Goal: Navigation & Orientation: Find specific page/section

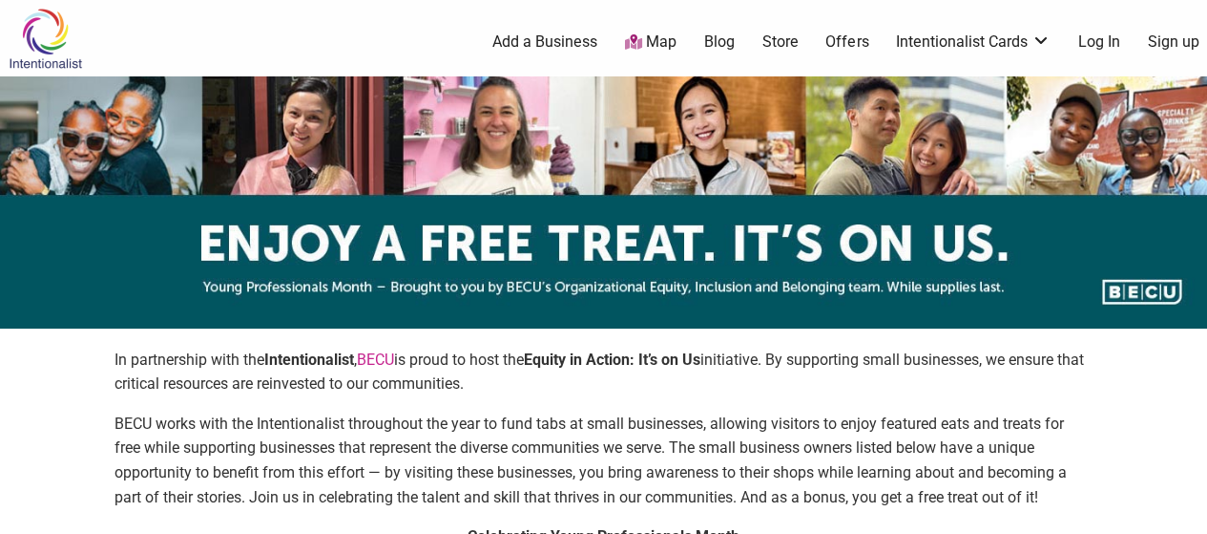
click at [1102, 37] on link "Log In" at bounding box center [1099, 41] width 42 height 21
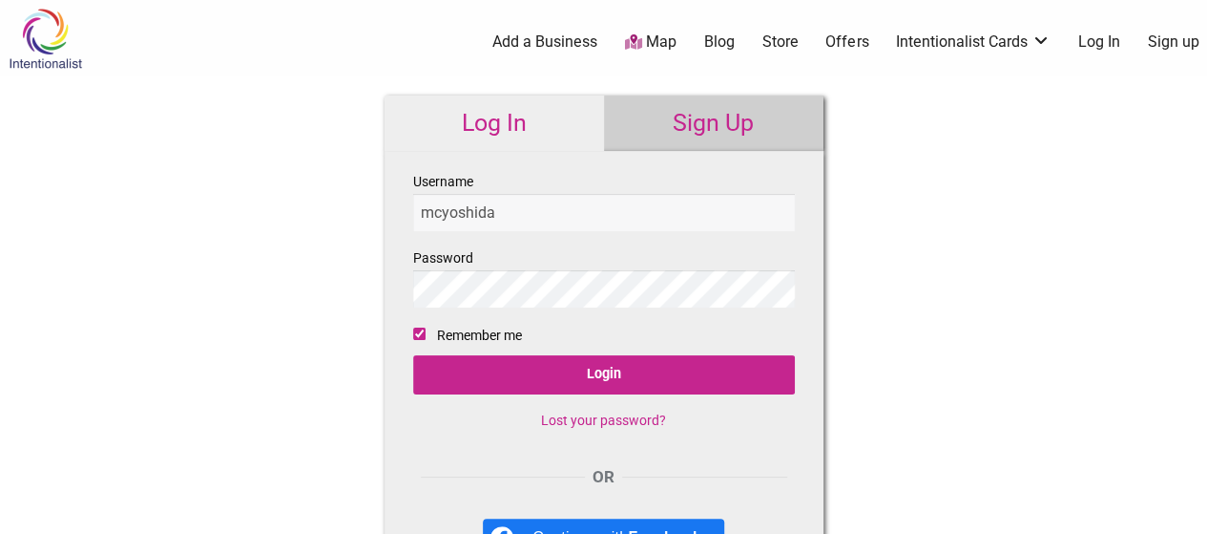
type input "mcyoshida"
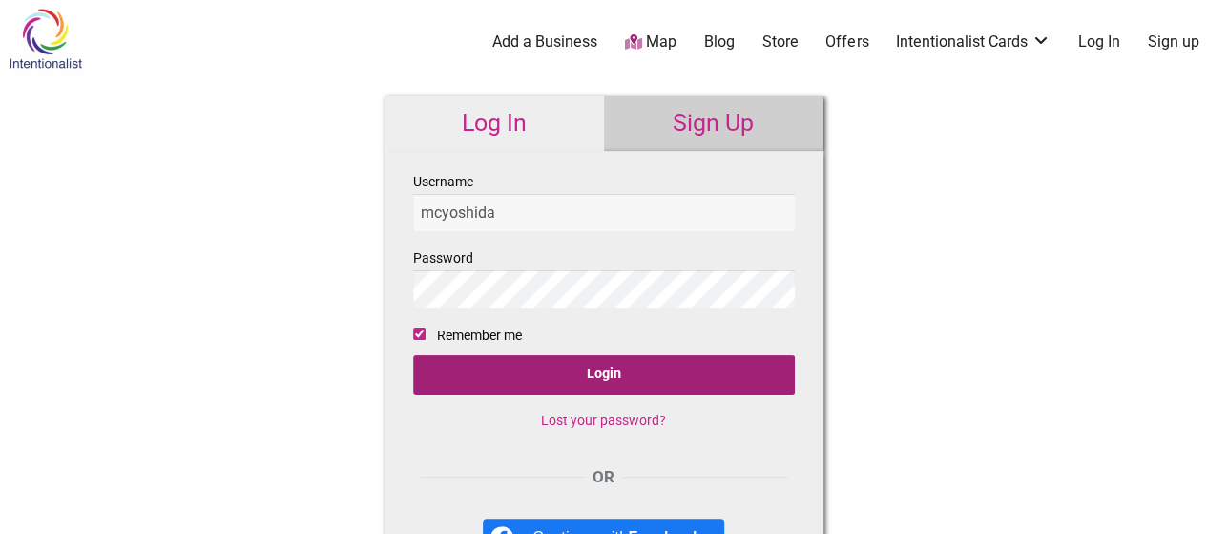
click at [600, 381] on input "Login" at bounding box center [604, 374] width 382 height 39
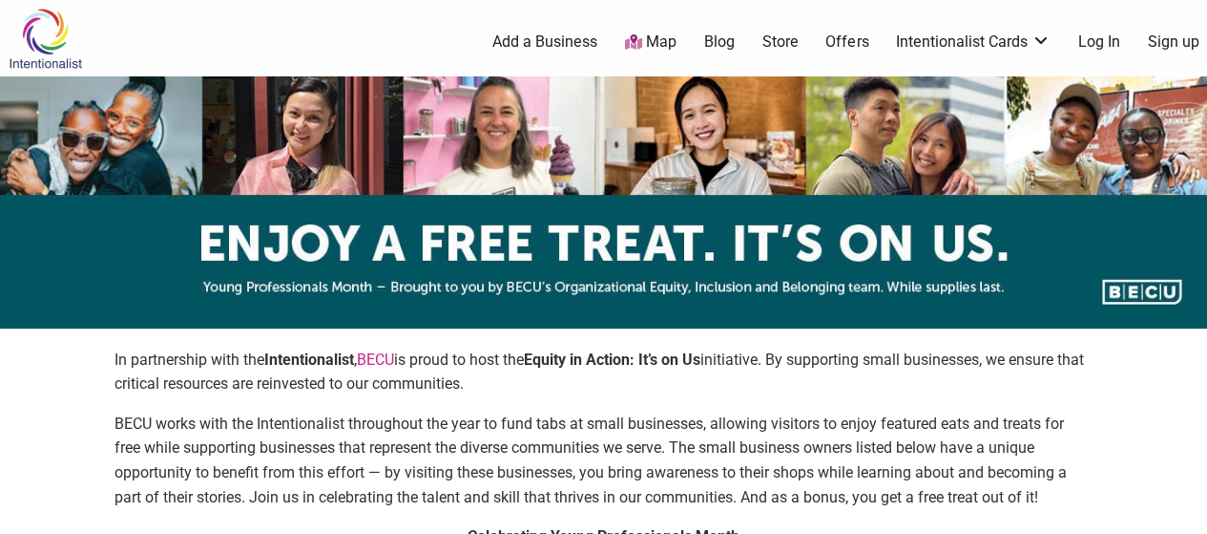
click at [1168, 50] on link "Sign up" at bounding box center [1174, 41] width 52 height 21
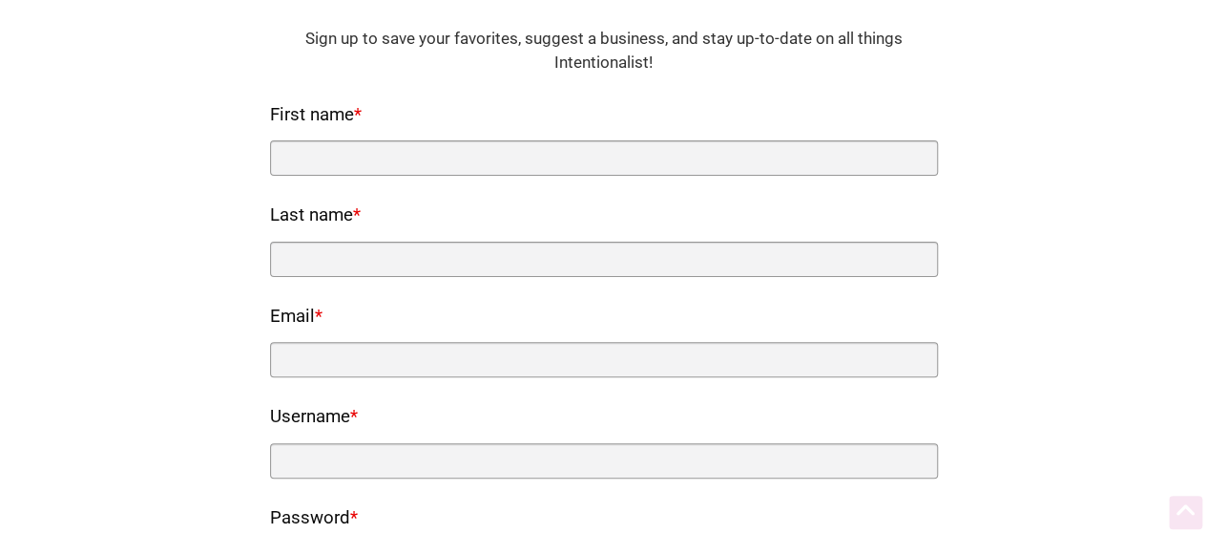
scroll to position [136, 0]
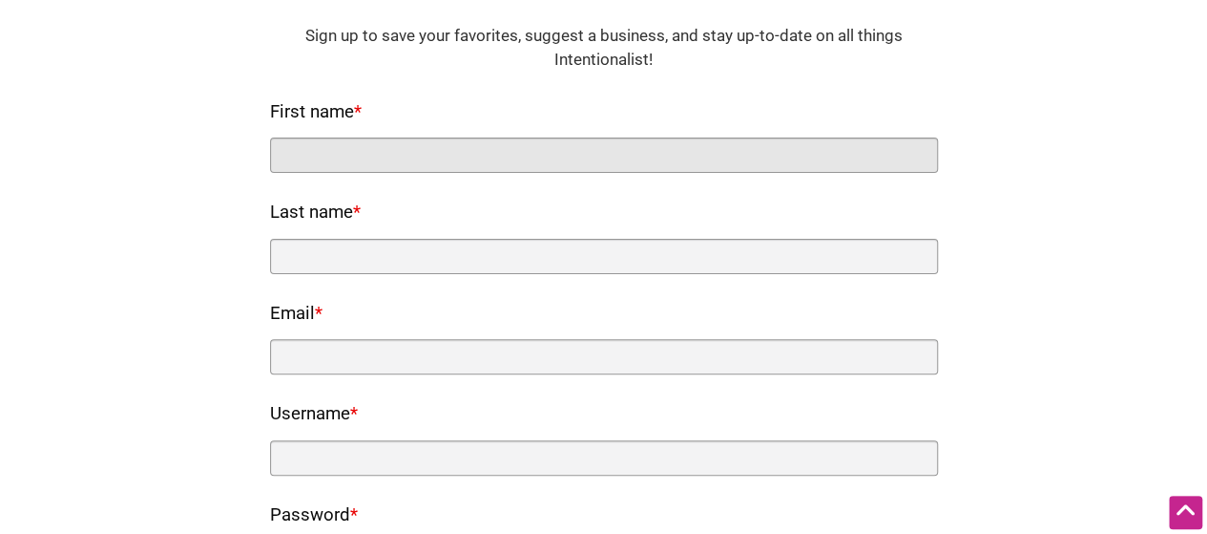
click at [718, 157] on input "First name *" at bounding box center [604, 154] width 668 height 35
type input "Marcy"
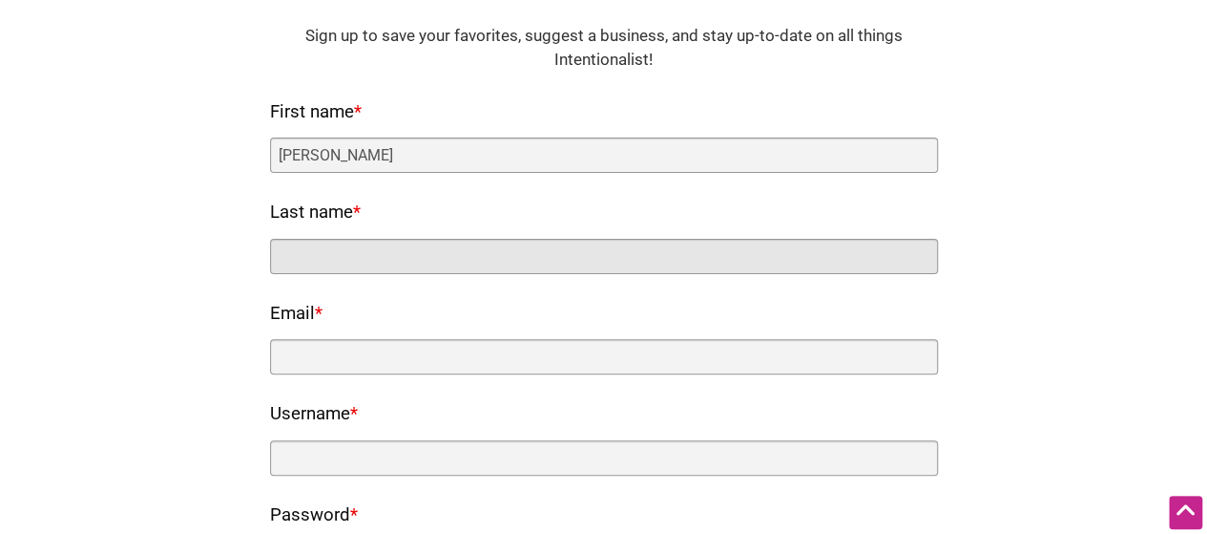
type input "Yoshida"
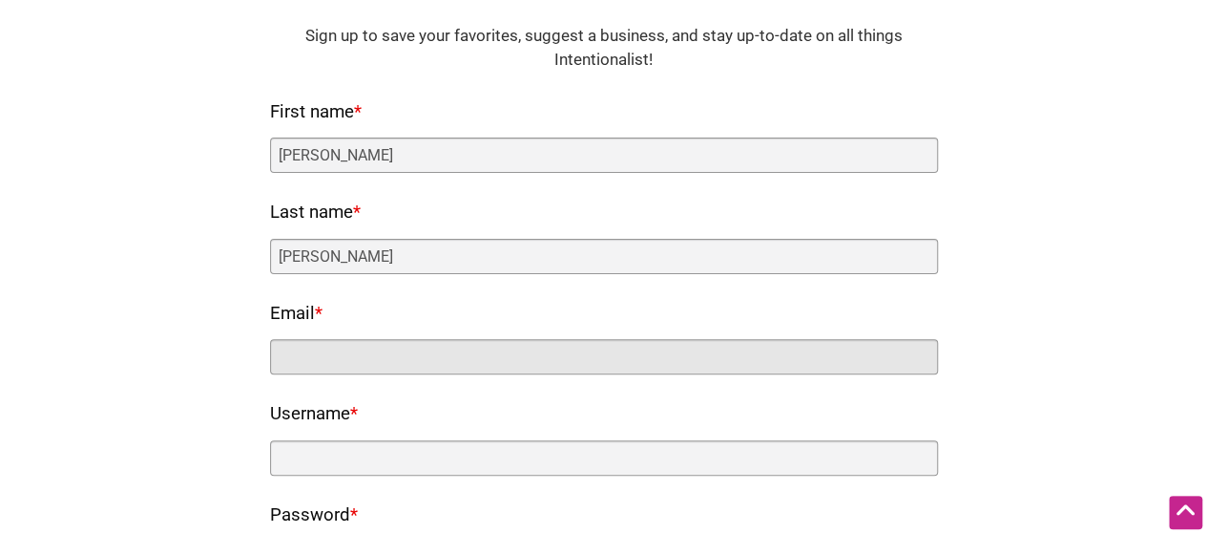
type input "mcyoshida@gmail.com"
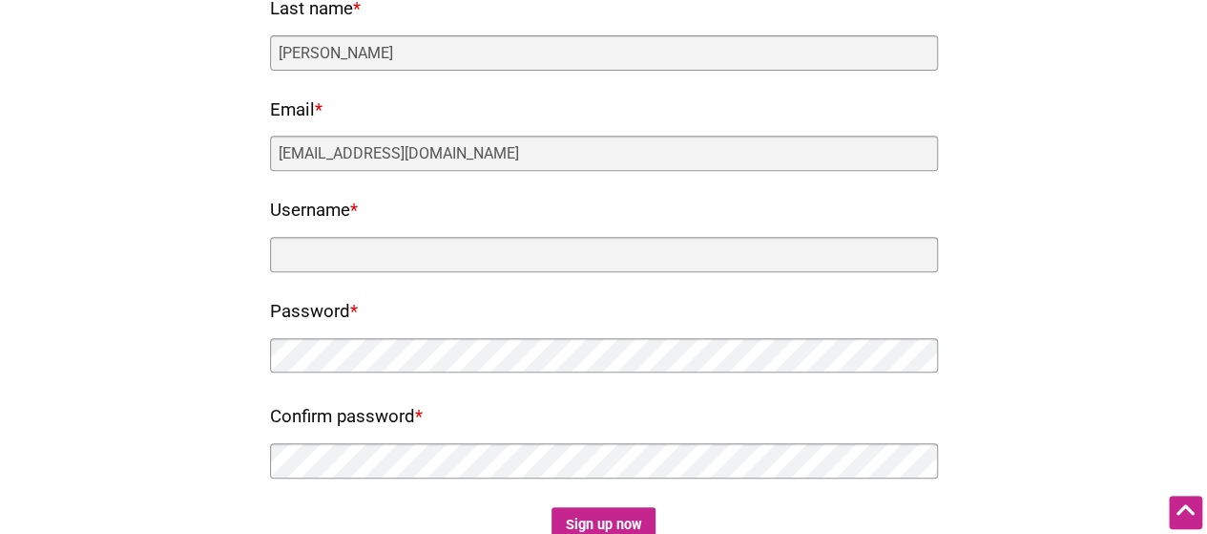
scroll to position [345, 0]
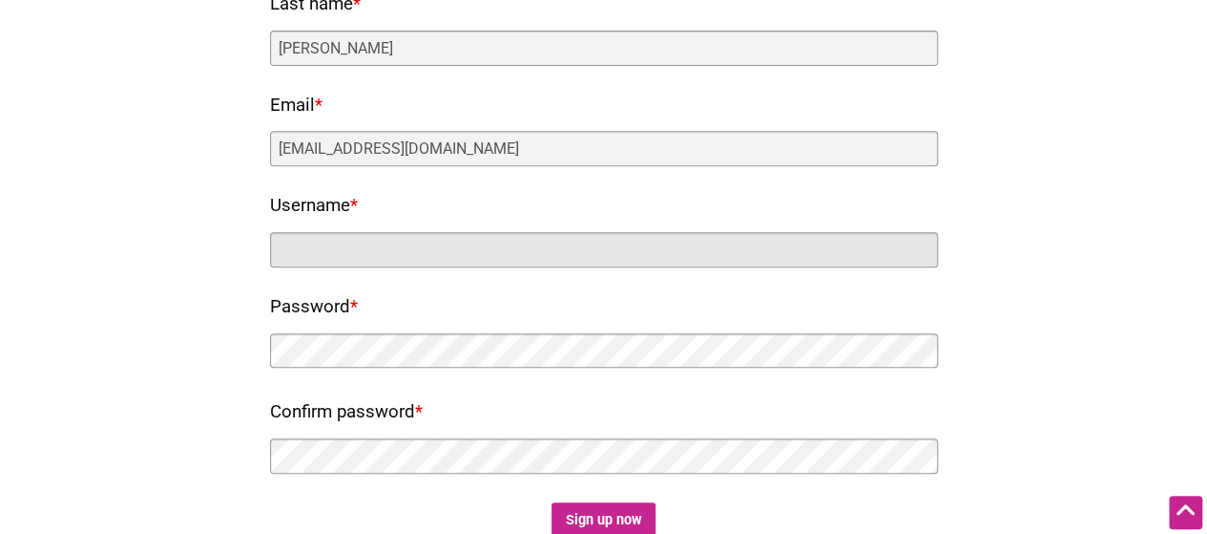
click at [542, 245] on input "Username *" at bounding box center [604, 249] width 668 height 35
type input "mcyoshida"
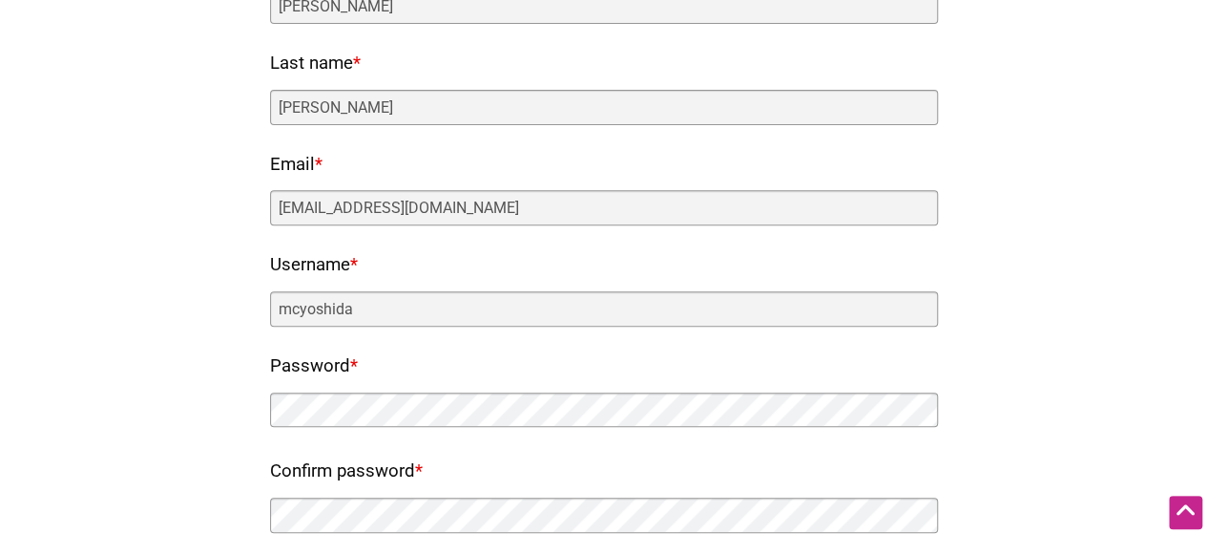
scroll to position [0, 0]
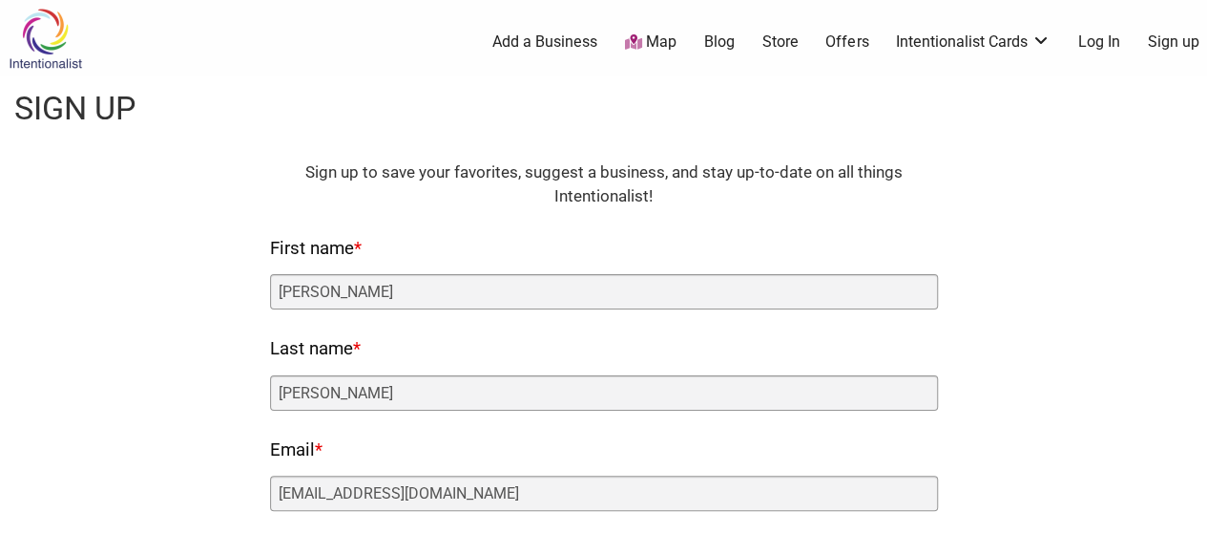
click at [1098, 48] on link "Log In" at bounding box center [1099, 41] width 42 height 21
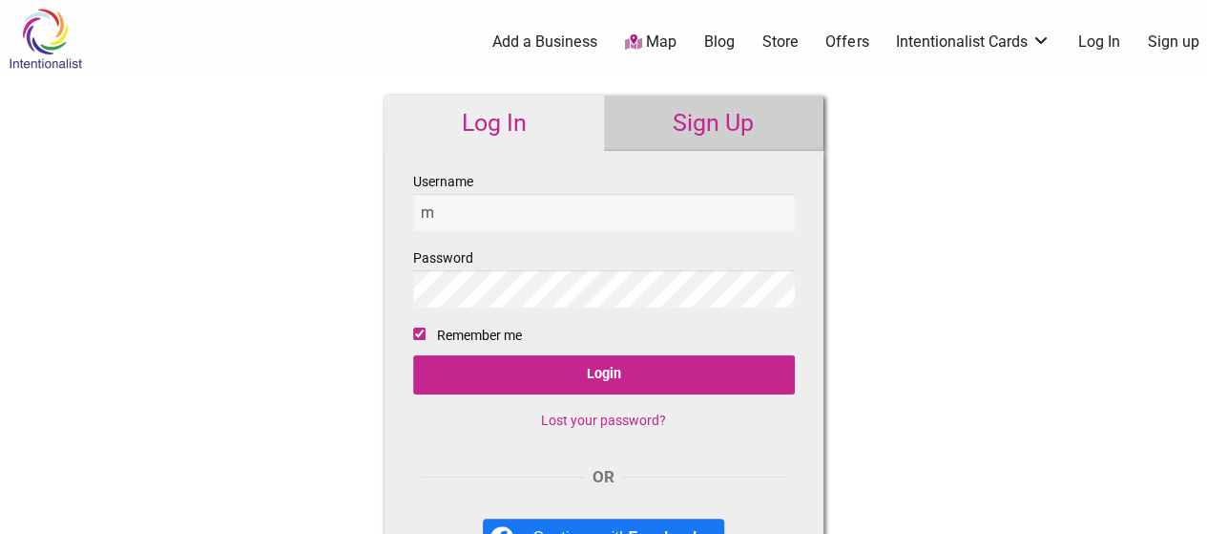
click at [592, 224] on input "m" at bounding box center [604, 212] width 382 height 37
type input "mcyoshida"
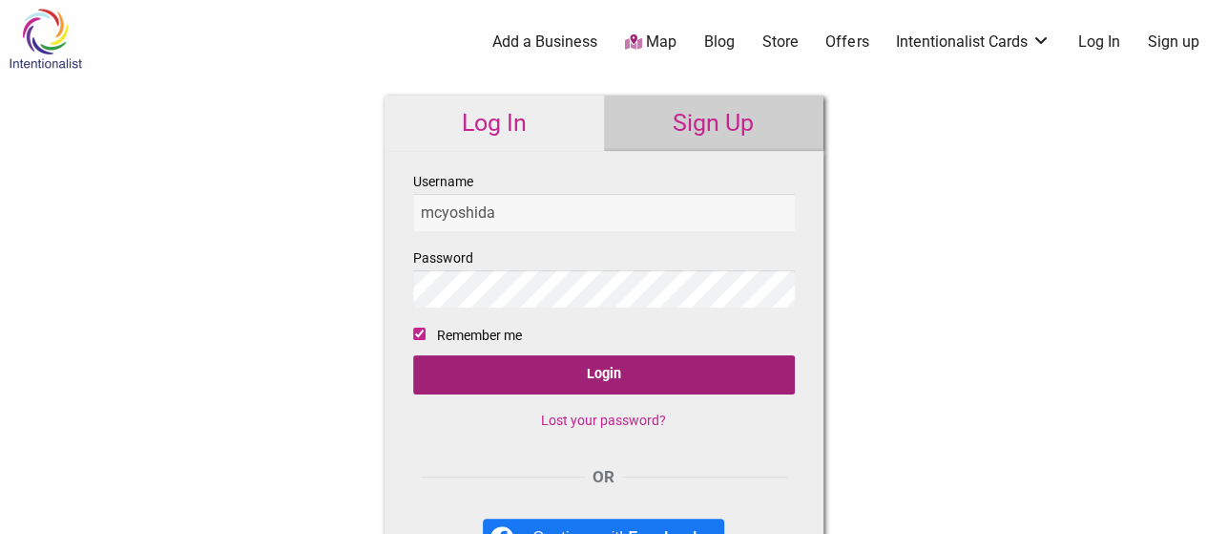
click at [596, 377] on input "Login" at bounding box center [604, 374] width 382 height 39
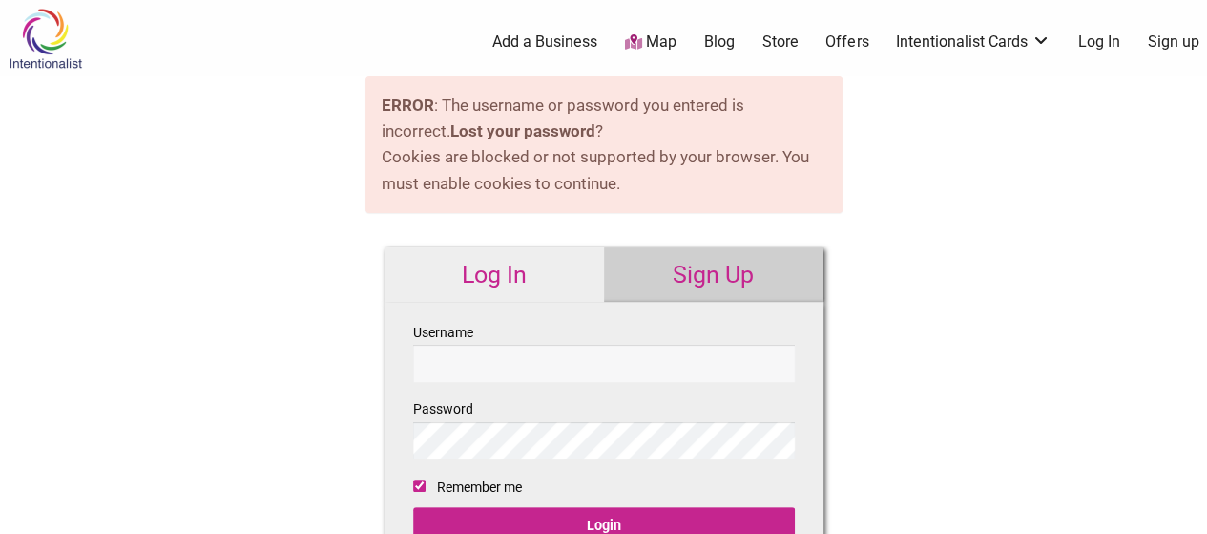
click at [1177, 52] on link "Sign up" at bounding box center [1174, 41] width 52 height 21
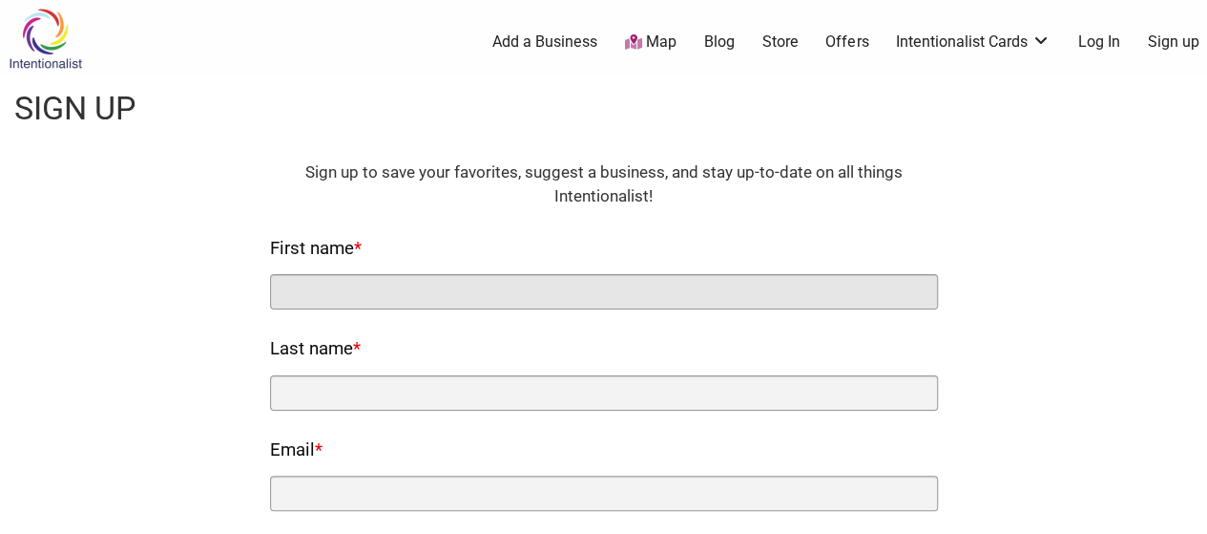
click at [606, 298] on input "First name *" at bounding box center [604, 291] width 668 height 35
type input "[PERSON_NAME]"
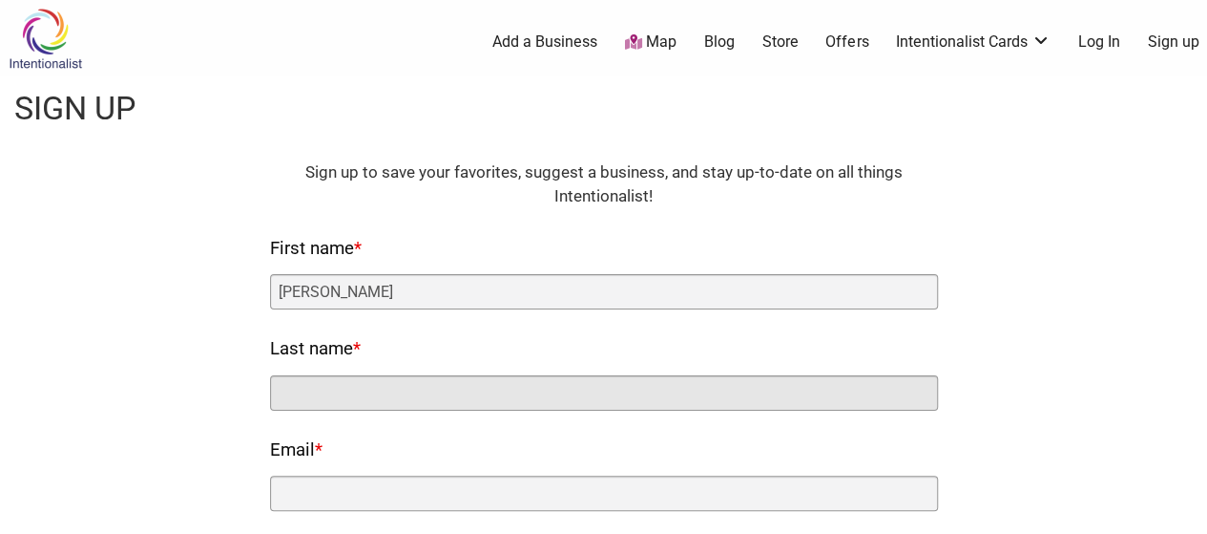
type input "[PERSON_NAME]"
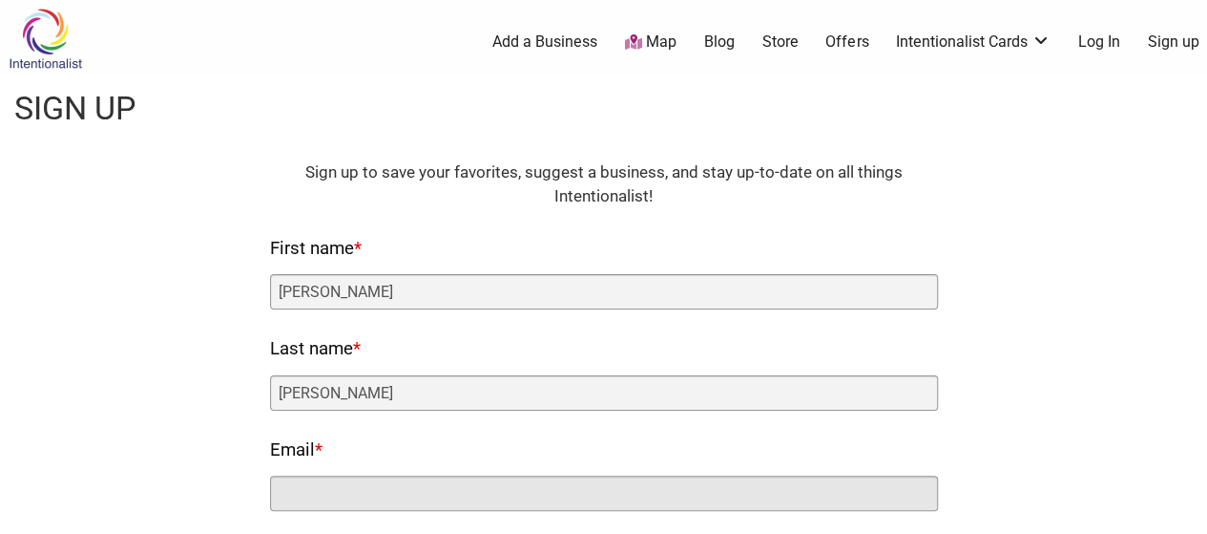
type input "[EMAIL_ADDRESS][DOMAIN_NAME]"
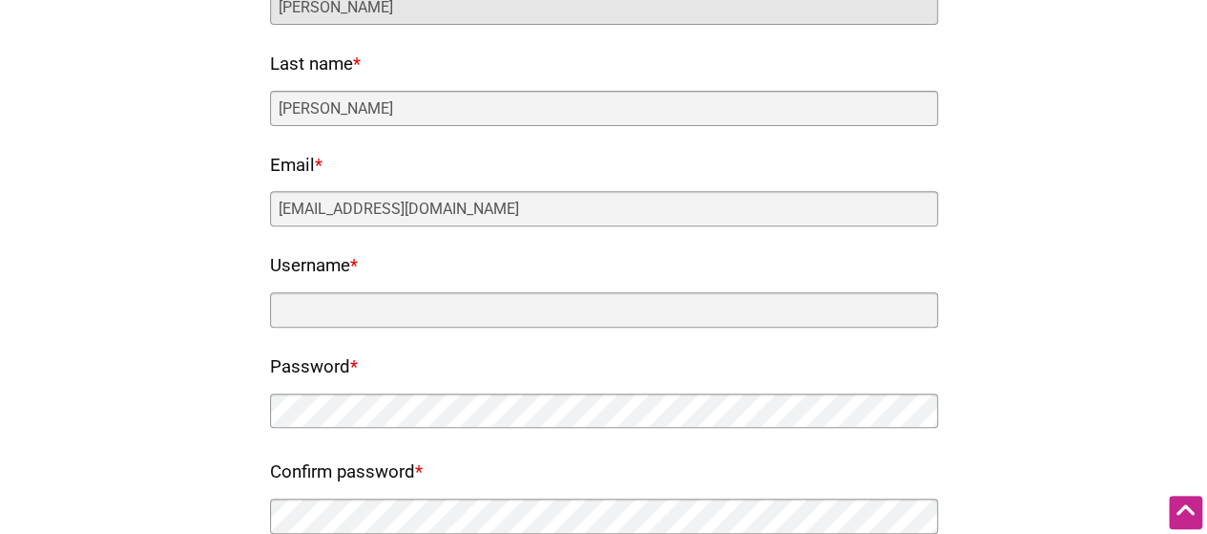
scroll to position [292, 0]
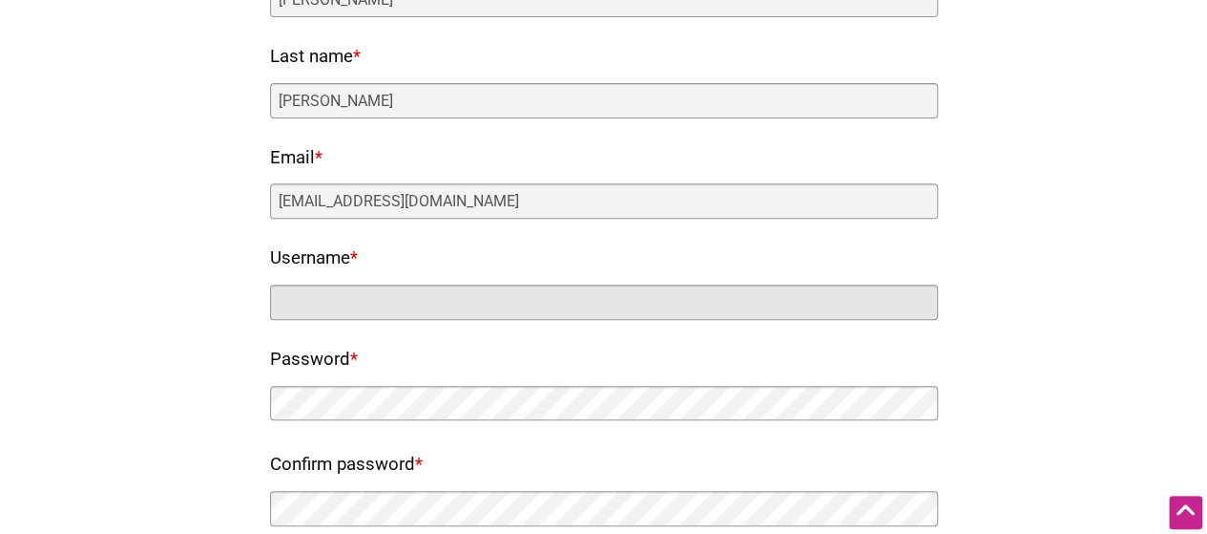
click at [548, 304] on input "Username *" at bounding box center [604, 301] width 668 height 35
type input "[EMAIL_ADDRESS][DOMAIN_NAME]"
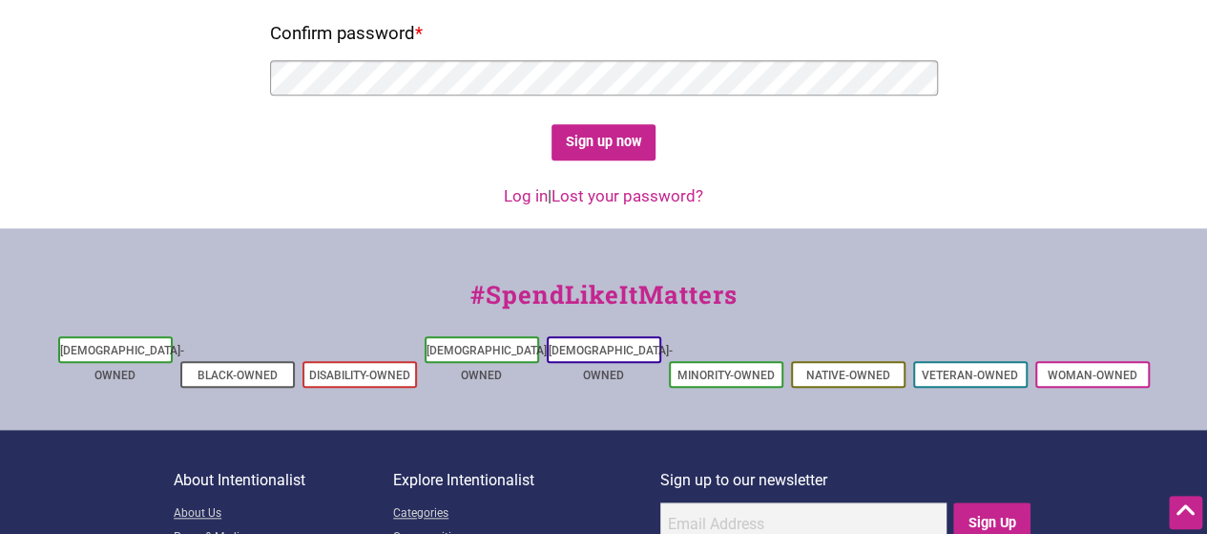
scroll to position [717, 0]
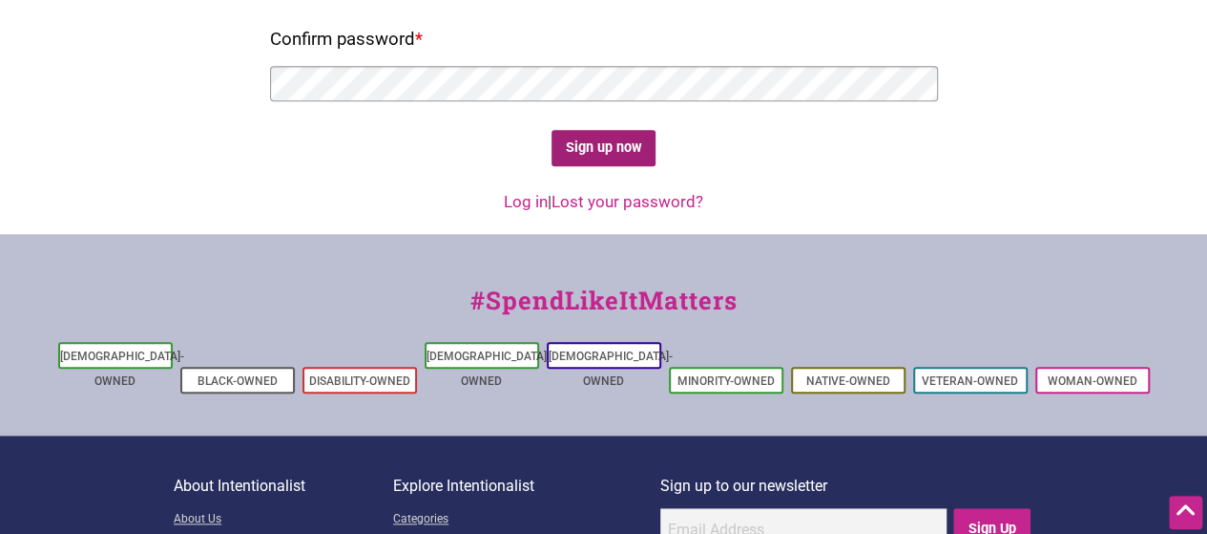
click at [613, 146] on input "Sign up now" at bounding box center [604, 148] width 104 height 37
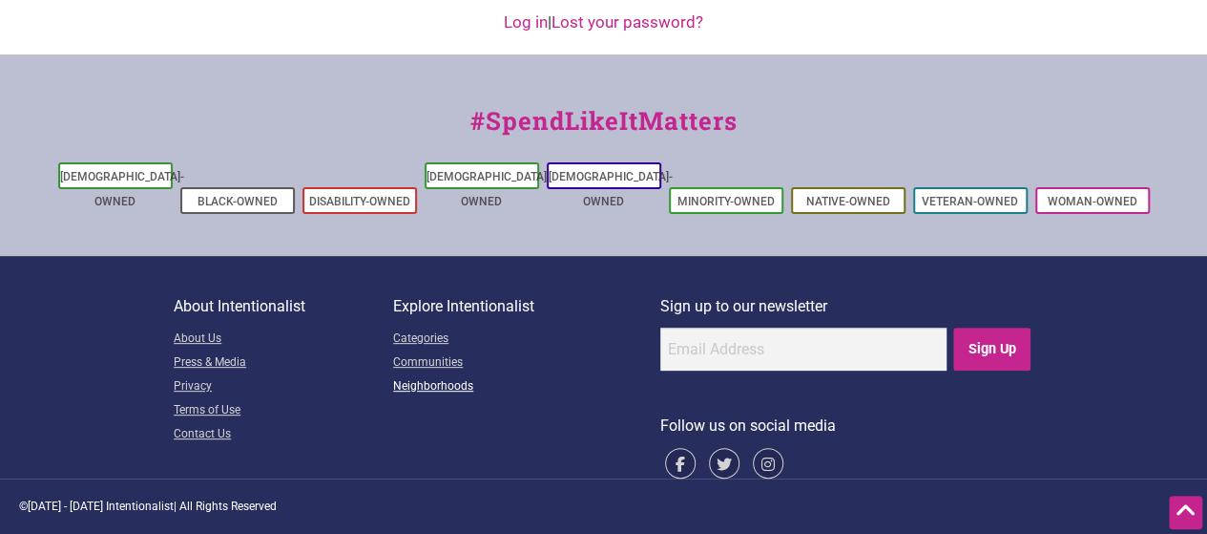
scroll to position [0, 0]
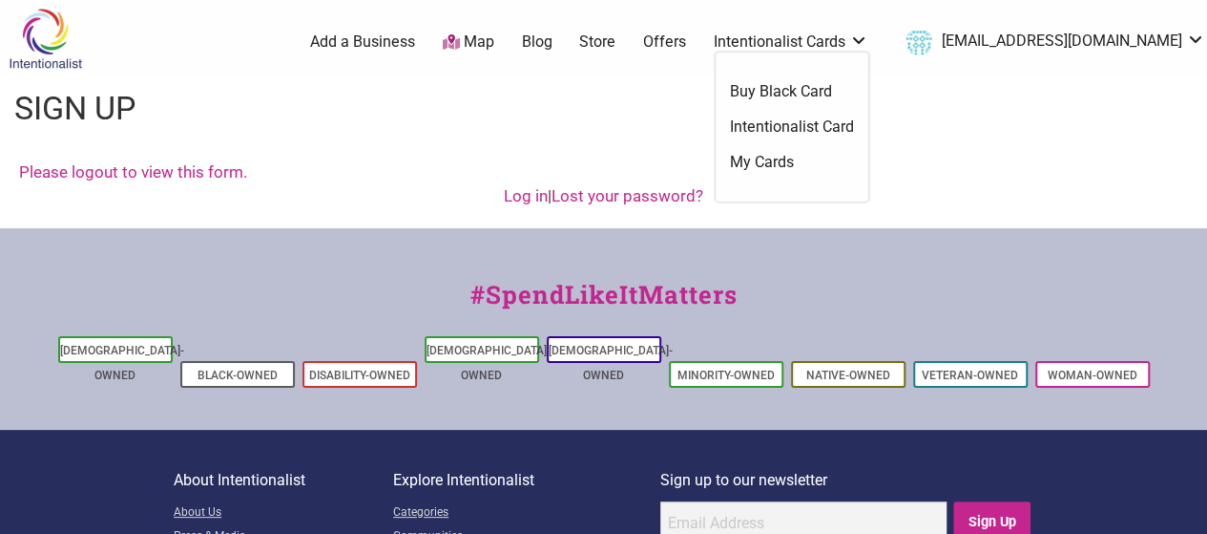
click at [834, 89] on link "Buy Black Card" at bounding box center [792, 91] width 124 height 21
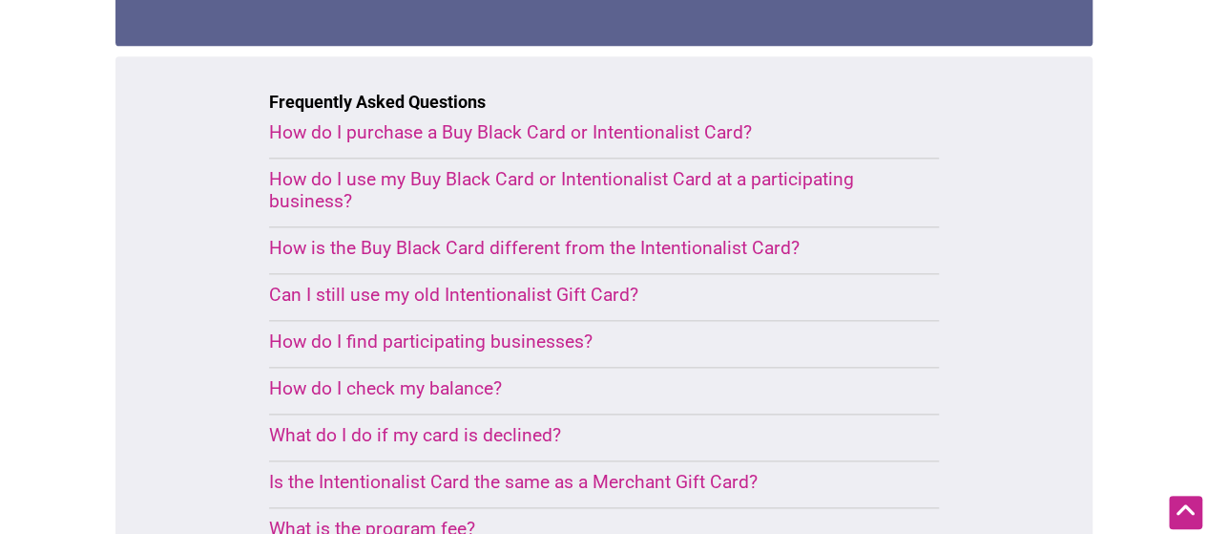
scroll to position [1053, 0]
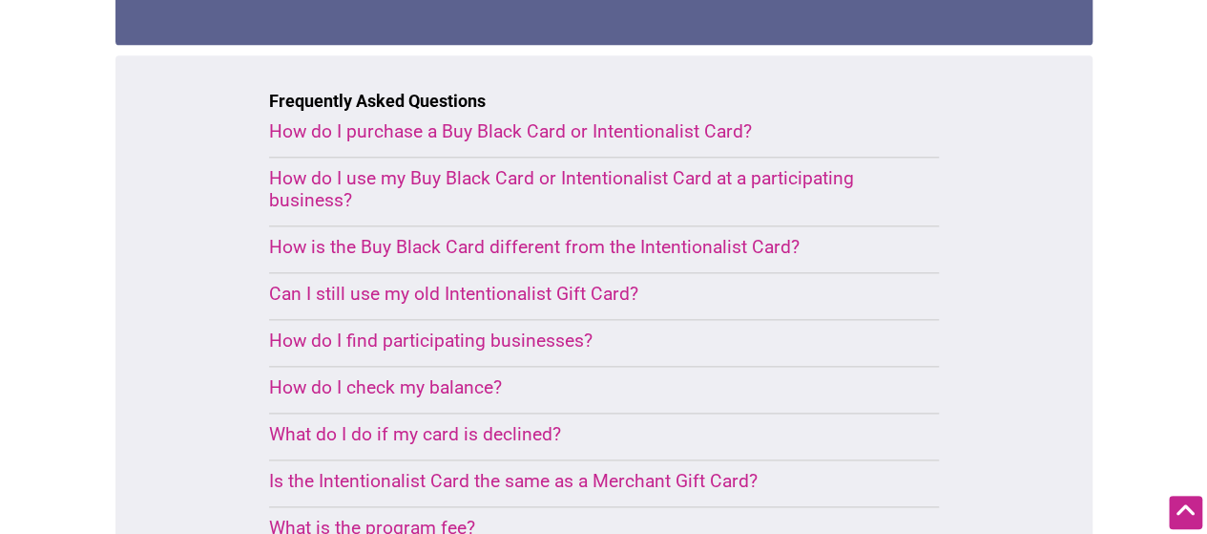
click at [777, 191] on div "How do I use my Buy Black Card or Intentionalist Card at a participating busine…" at bounding box center [581, 189] width 624 height 44
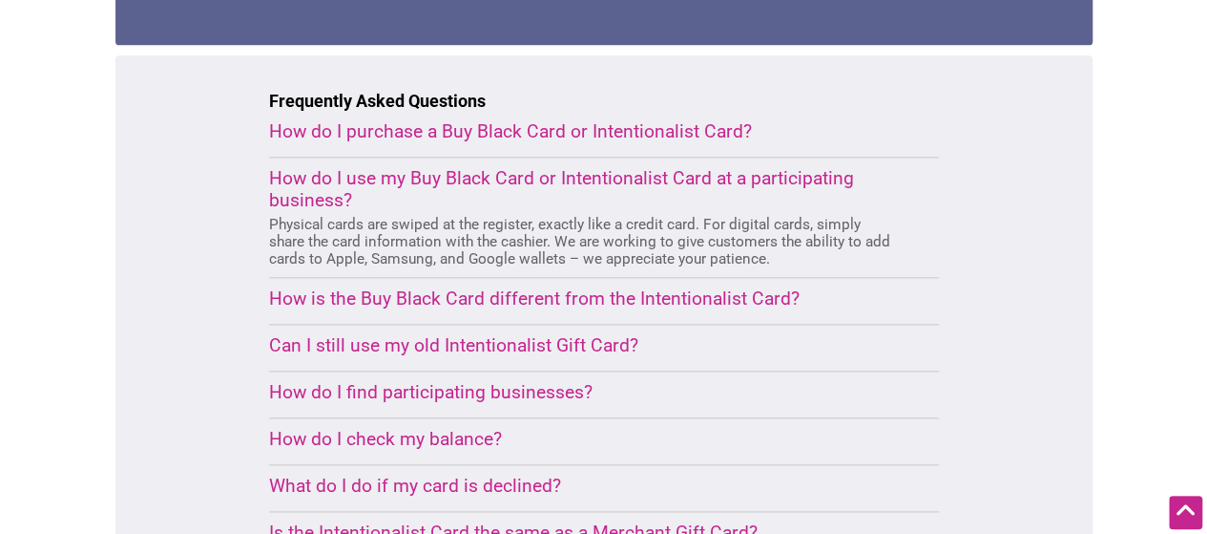
click at [757, 299] on div "How is the Buy Black Card different from the Intentionalist Card?" at bounding box center [581, 298] width 624 height 22
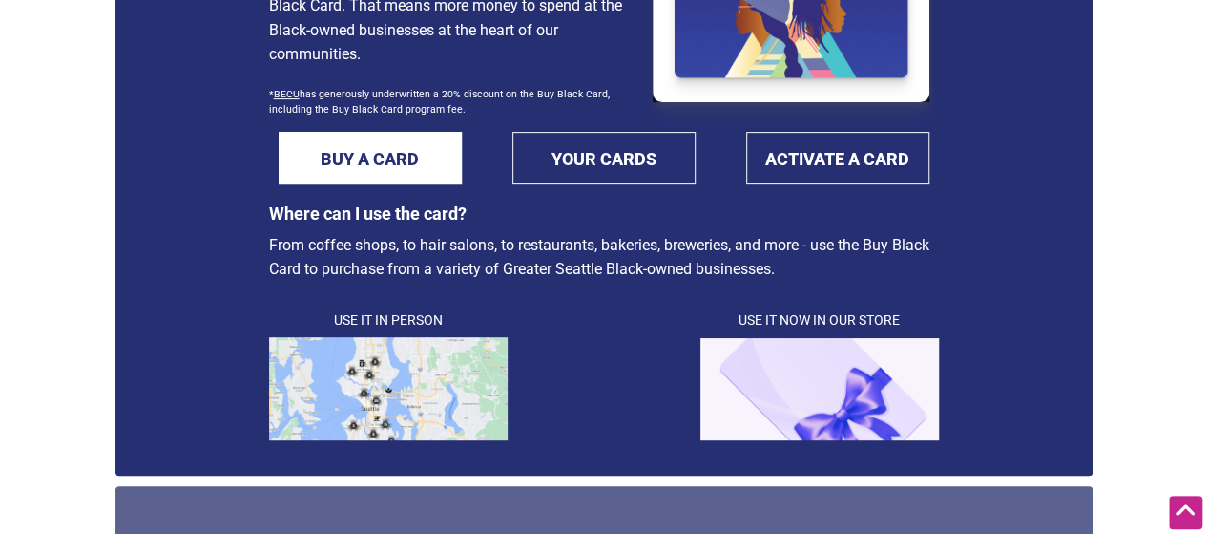
scroll to position [0, 0]
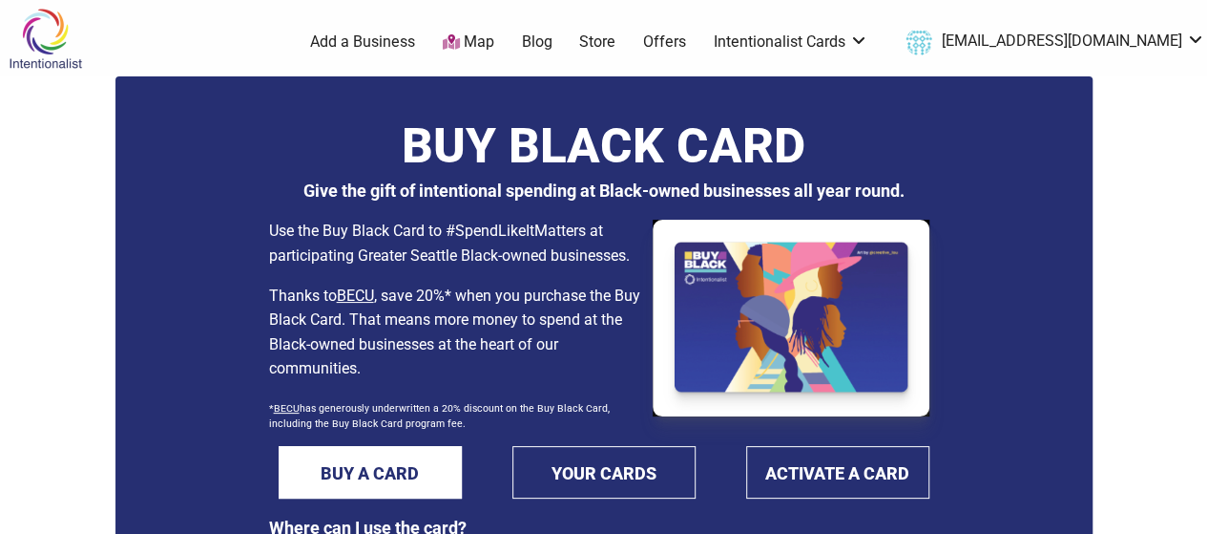
click at [494, 39] on link "Map" at bounding box center [469, 42] width 52 height 22
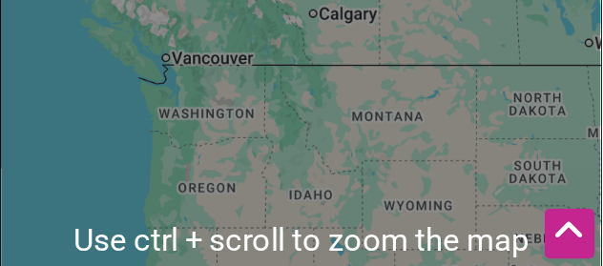
scroll to position [445, 0]
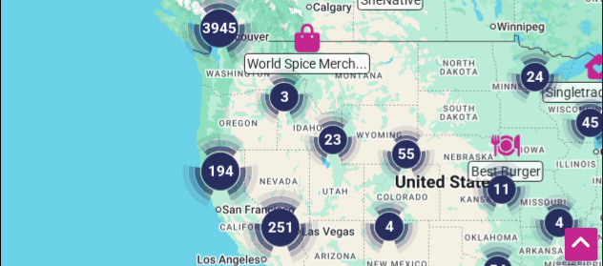
click at [220, 67] on img "3945" at bounding box center [219, 28] width 76 height 76
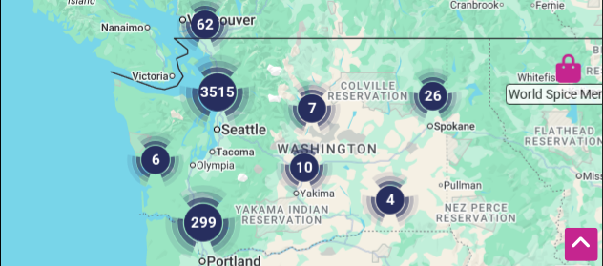
click at [224, 131] on img "3515" at bounding box center [217, 92] width 76 height 76
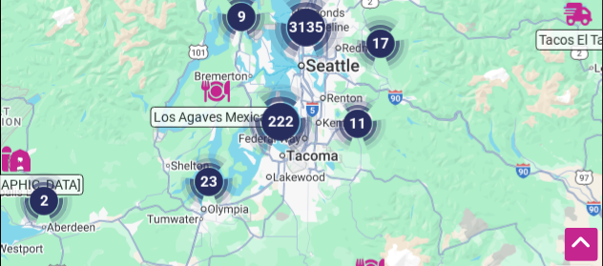
drag, startPoint x: 329, startPoint y: 214, endPoint x: 322, endPoint y: 141, distance: 72.9
click at [322, 142] on div "To navigate, press the arrow keys." at bounding box center [301, 158] width 601 height 743
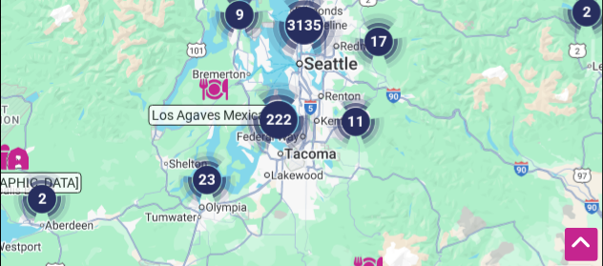
click at [306, 64] on img "3135" at bounding box center [304, 26] width 76 height 76
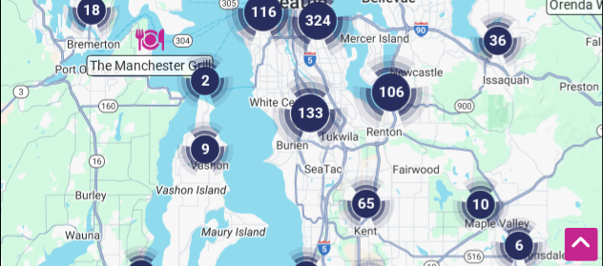
drag, startPoint x: 362, startPoint y: 183, endPoint x: 357, endPoint y: 81, distance: 102.2
click at [357, 82] on div "To navigate, press the arrow keys." at bounding box center [301, 158] width 601 height 743
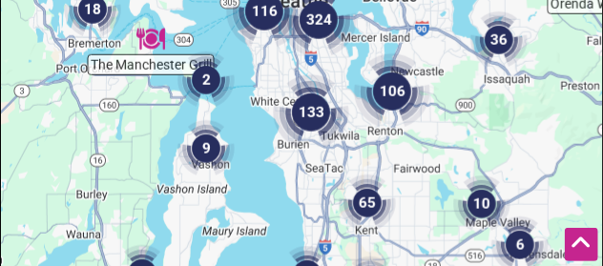
click at [315, 151] on img "133" at bounding box center [311, 112] width 76 height 76
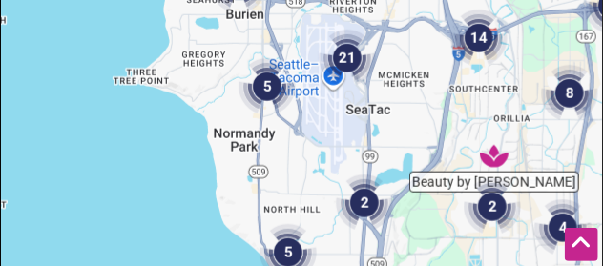
drag, startPoint x: 303, startPoint y: 152, endPoint x: 360, endPoint y: 82, distance: 89.6
click at [359, 83] on div "To navigate, press the arrow keys." at bounding box center [301, 158] width 601 height 743
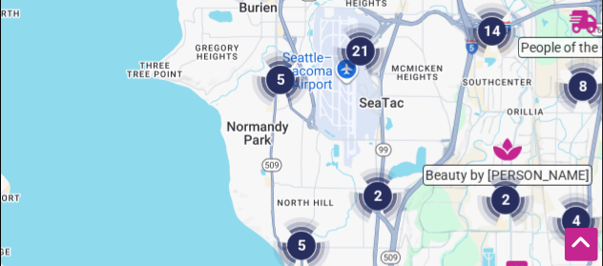
click at [284, 109] on img "5" at bounding box center [280, 80] width 57 height 57
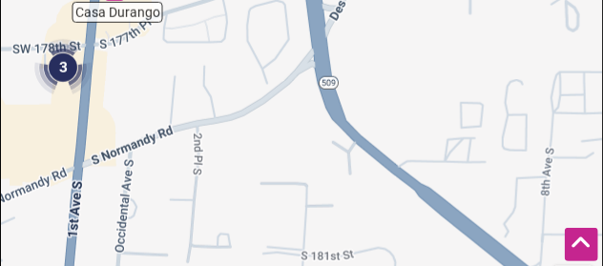
click at [63, 96] on img "3" at bounding box center [62, 67] width 57 height 57
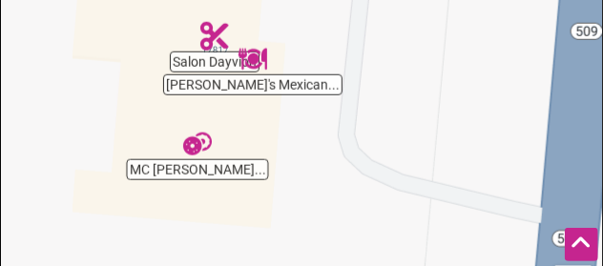
drag, startPoint x: 361, startPoint y: 176, endPoint x: 298, endPoint y: 106, distance: 93.9
click at [298, 106] on div "To navigate, press the arrow keys." at bounding box center [301, 158] width 601 height 743
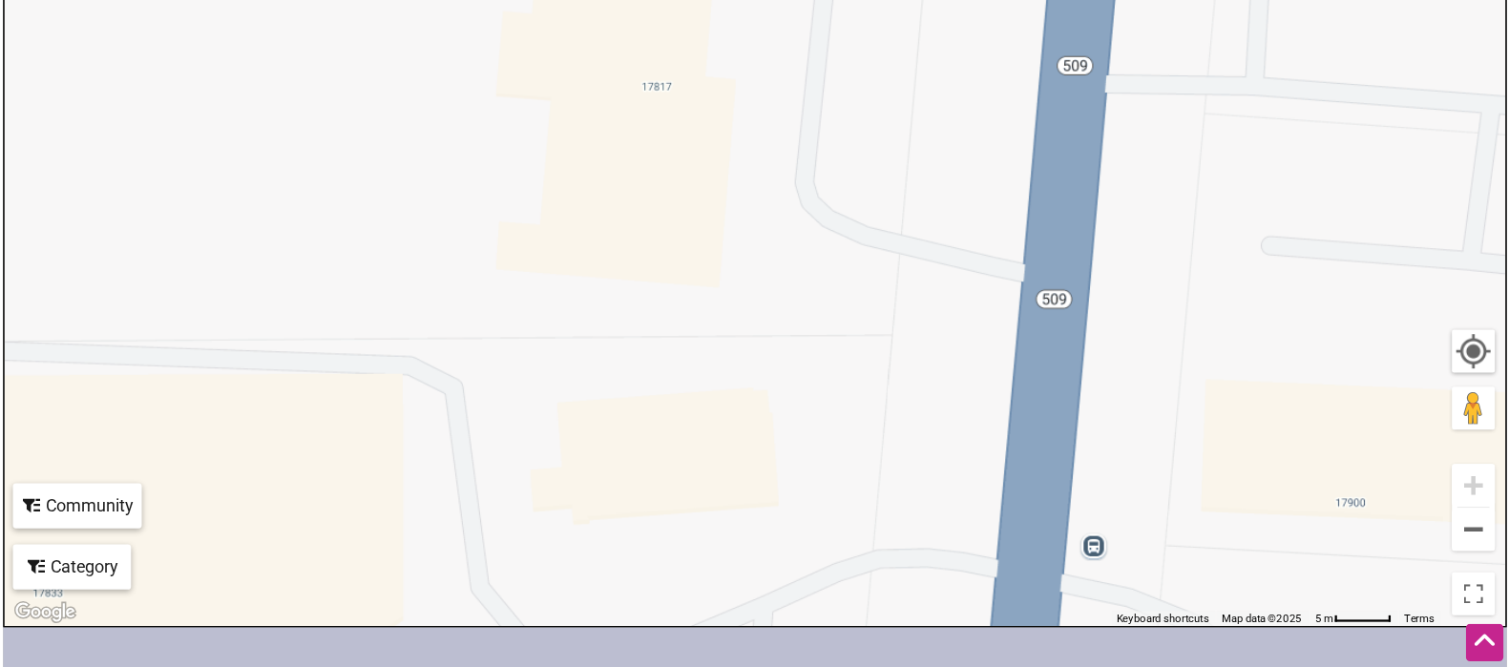
scroll to position [444, 0]
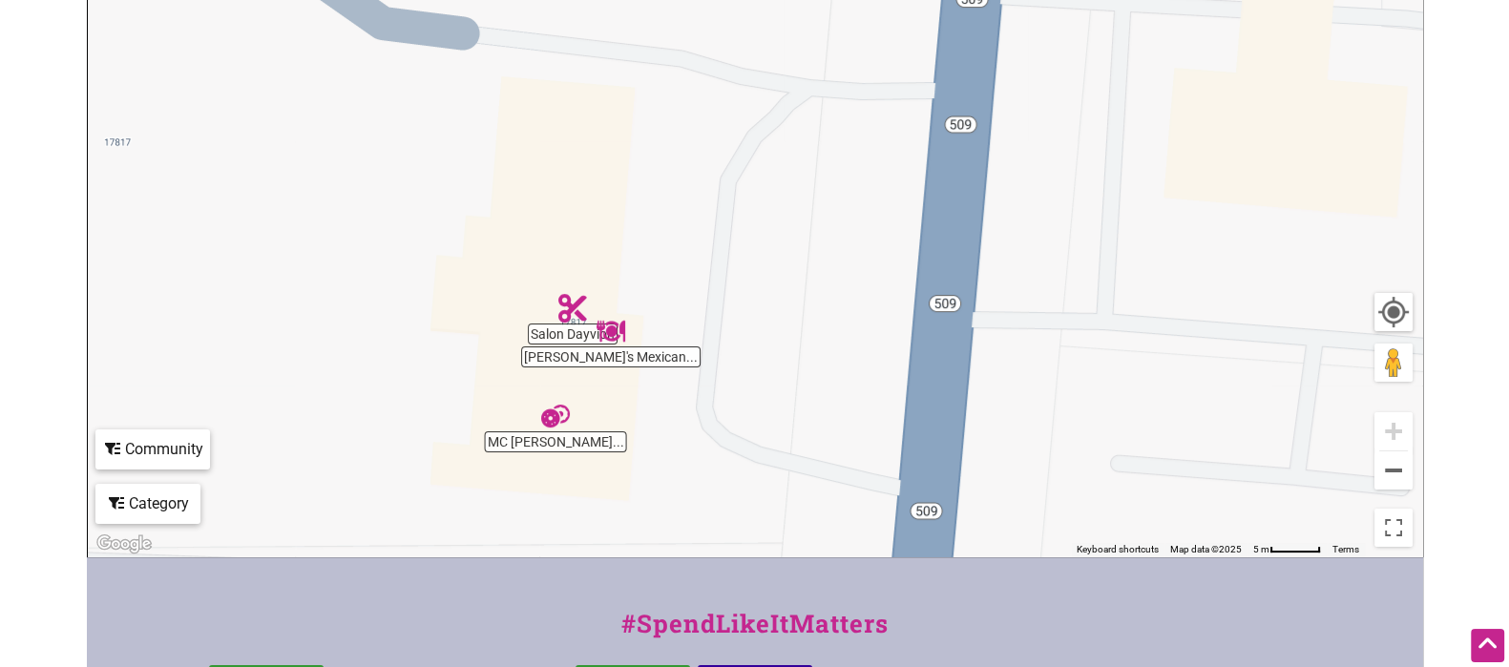
drag, startPoint x: 841, startPoint y: 157, endPoint x: 743, endPoint y: 393, distance: 255.0
click at [743, 393] on div "To navigate, press the arrow keys." at bounding box center [755, 185] width 1334 height 743
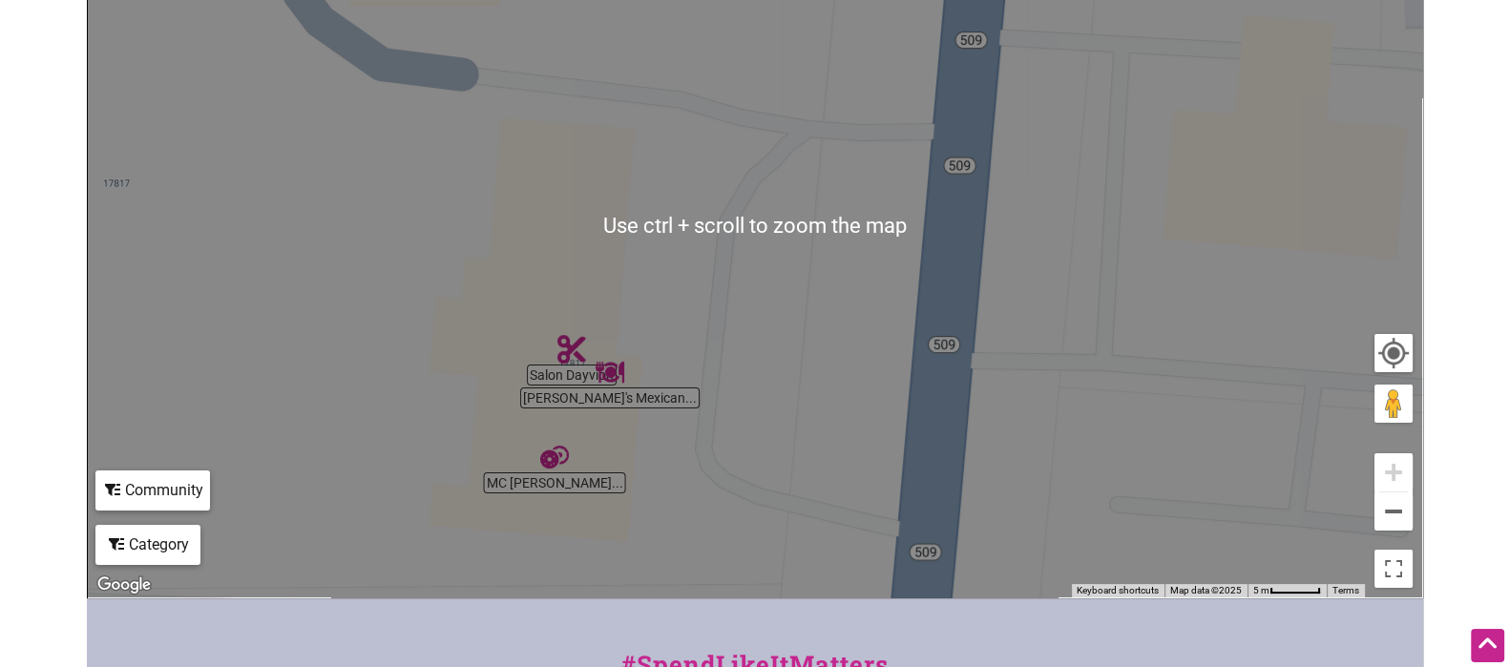
scroll to position [404, 0]
click at [1206, 516] on button "Zoom out" at bounding box center [1393, 511] width 38 height 38
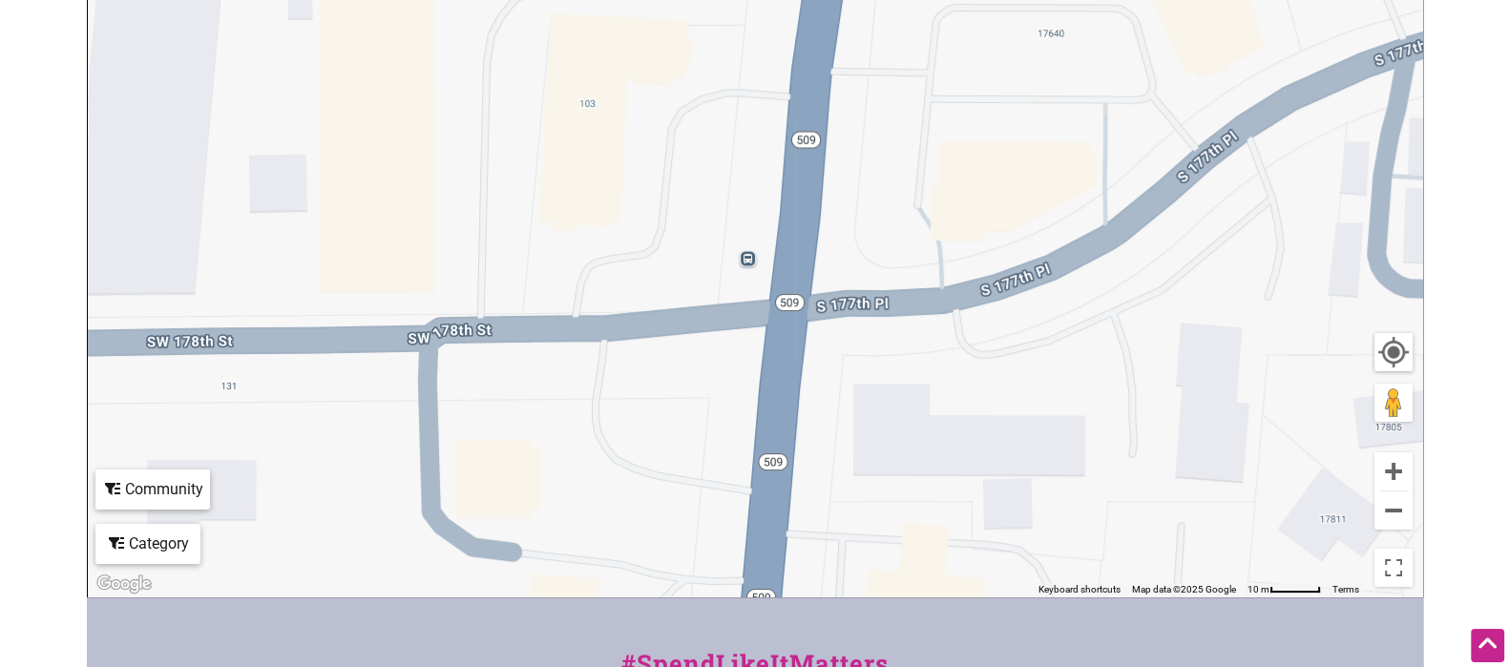
drag, startPoint x: 1076, startPoint y: 119, endPoint x: 973, endPoint y: 538, distance: 431.2
click at [973, 533] on div "To navigate, press the arrow keys." at bounding box center [755, 225] width 1334 height 743
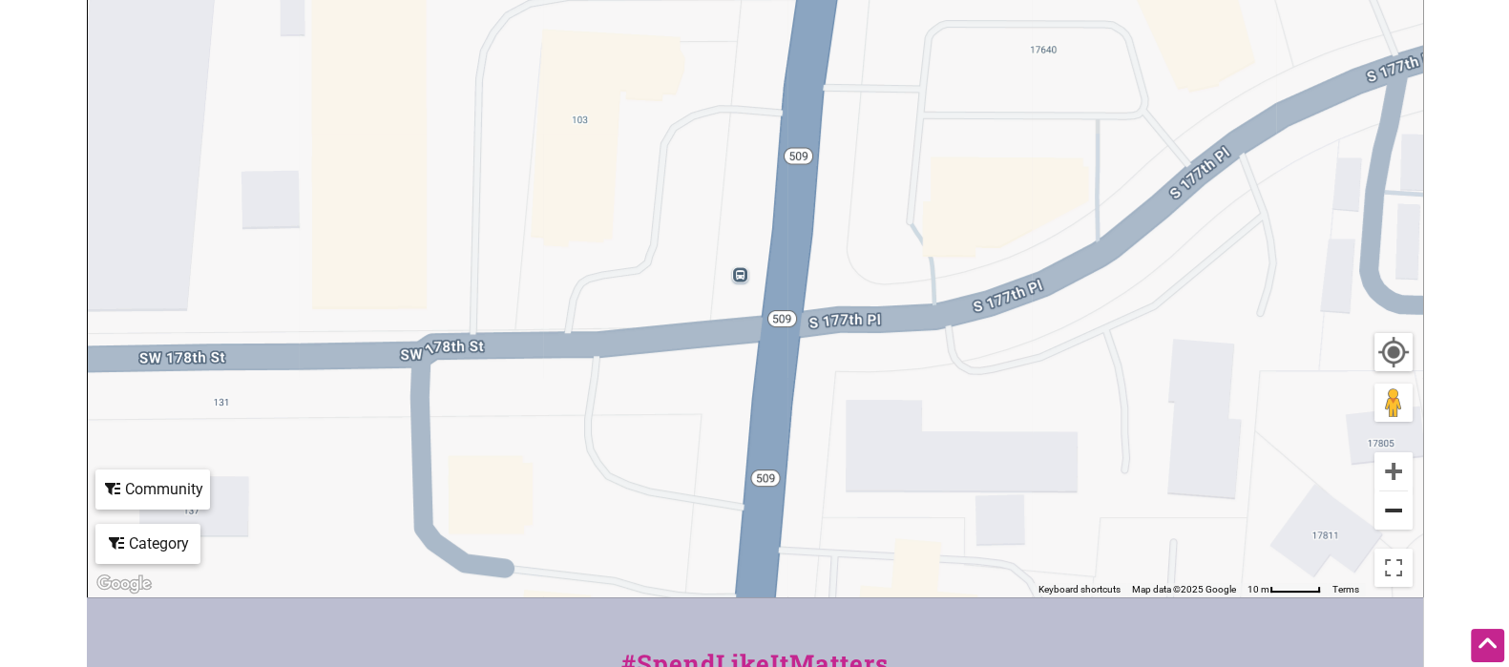
click at [1206, 506] on button "Zoom out" at bounding box center [1393, 511] width 38 height 38
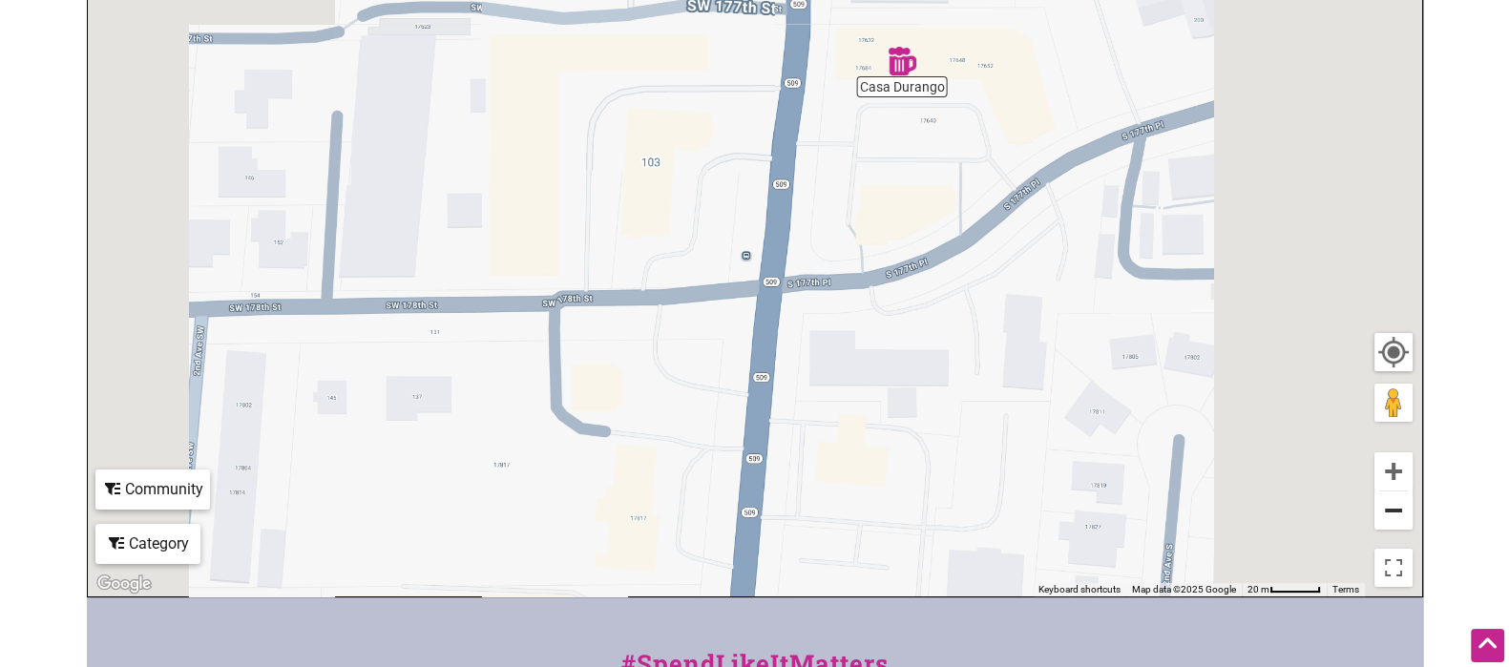
click at [1206, 506] on button "Zoom out" at bounding box center [1393, 511] width 38 height 38
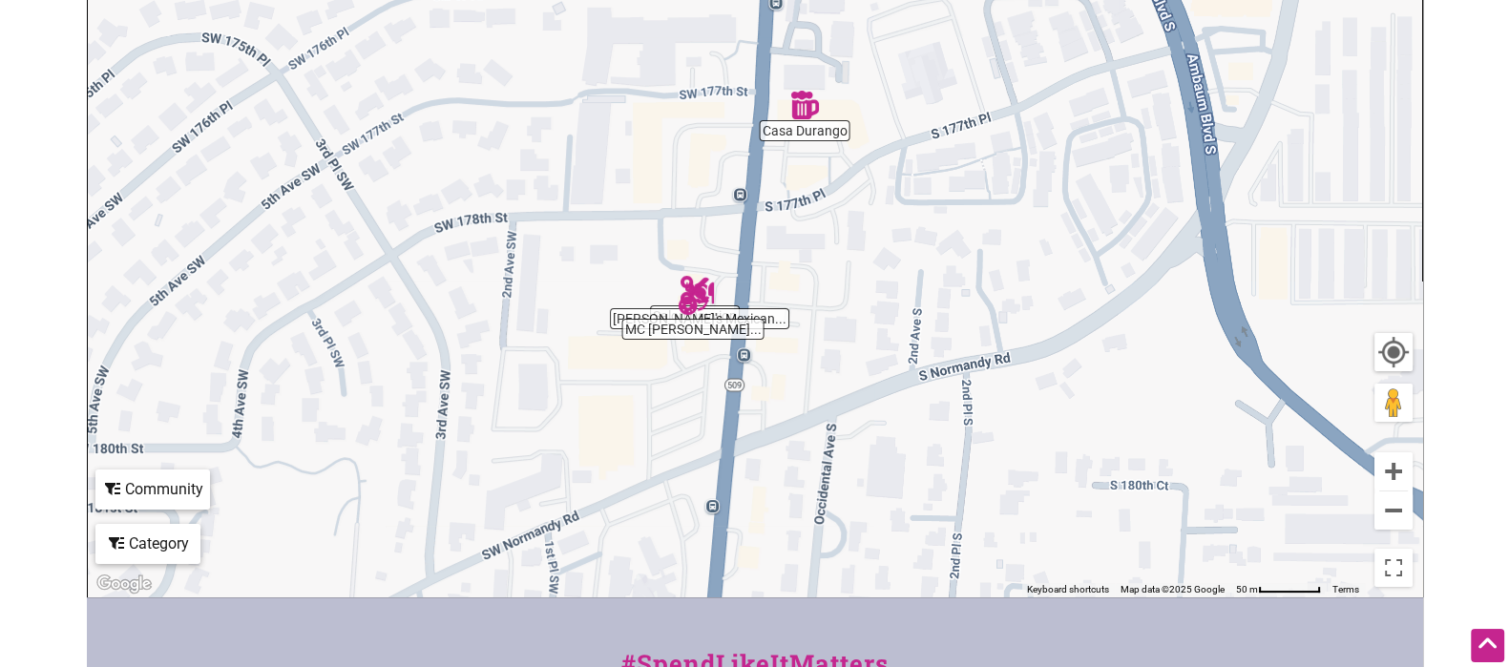
drag, startPoint x: 884, startPoint y: 295, endPoint x: 872, endPoint y: 245, distance: 50.9
click at [872, 245] on div "To navigate, press the arrow keys." at bounding box center [755, 225] width 1334 height 743
click at [793, 136] on div "To navigate, press the arrow keys." at bounding box center [755, 225] width 1334 height 743
click at [806, 116] on img "Casa Durango" at bounding box center [804, 105] width 29 height 29
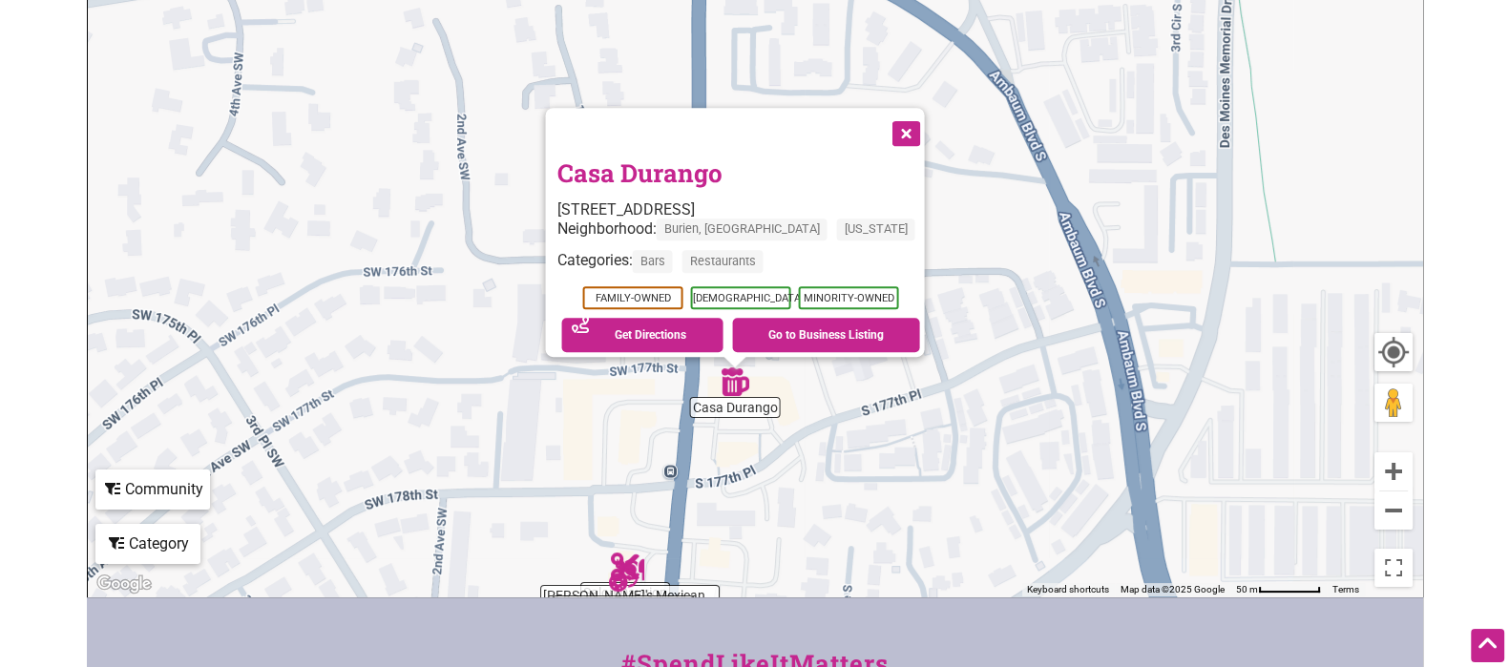
drag, startPoint x: 988, startPoint y: 171, endPoint x: 968, endPoint y: 344, distance: 173.9
click at [968, 344] on div "To navigate, press the arrow keys. Casa Durango 17644 1st Ave S, Burien, WA 981…" at bounding box center [755, 225] width 1334 height 743
click at [896, 124] on button "Close" at bounding box center [904, 132] width 48 height 48
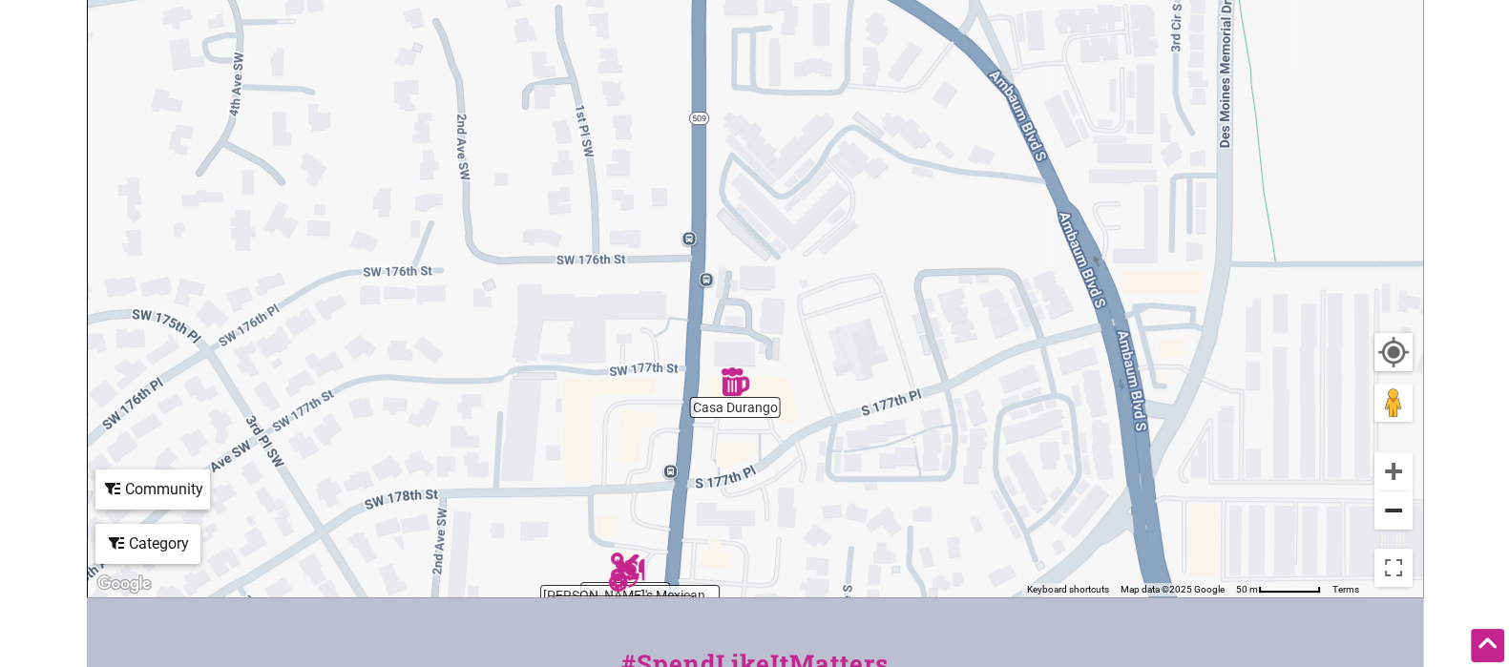
click at [1206, 521] on button "Zoom out" at bounding box center [1393, 511] width 38 height 38
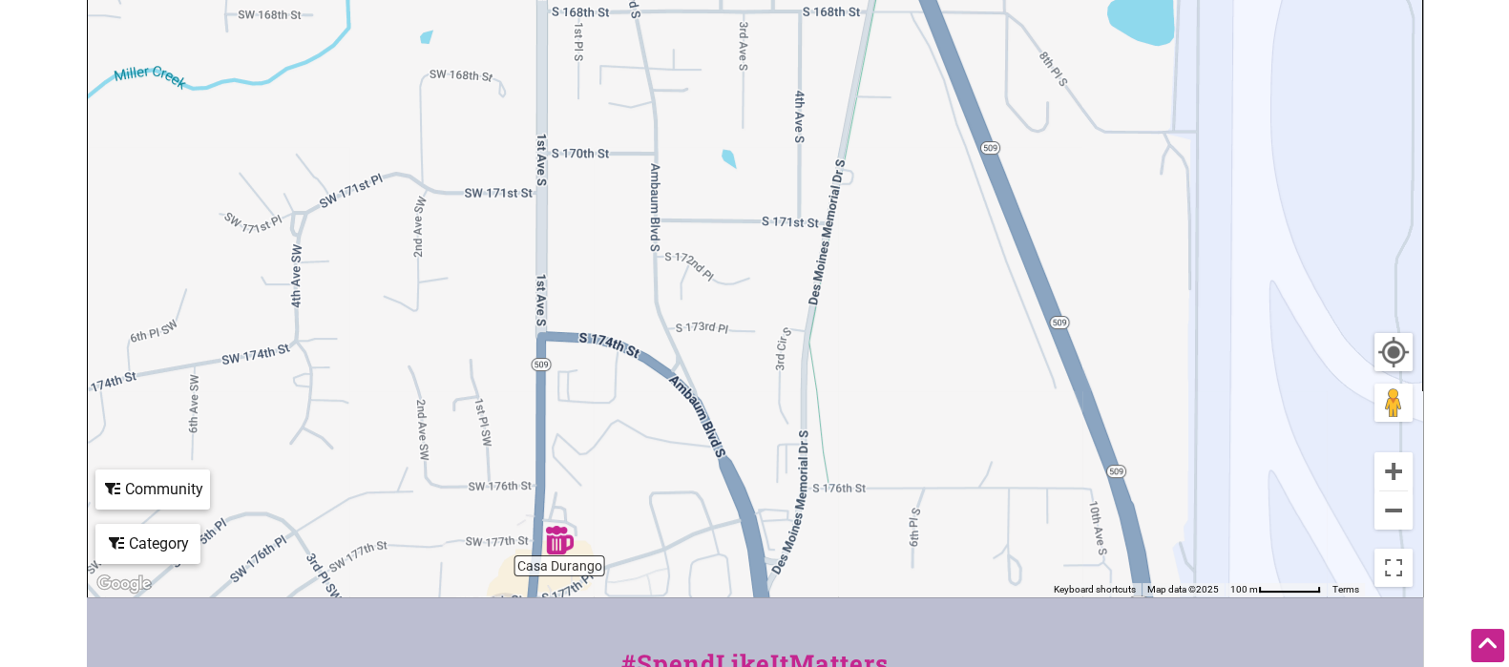
drag, startPoint x: 1161, startPoint y: 243, endPoint x: 973, endPoint y: 488, distance: 307.7
click at [973, 488] on div "To navigate, press the arrow keys." at bounding box center [755, 225] width 1334 height 743
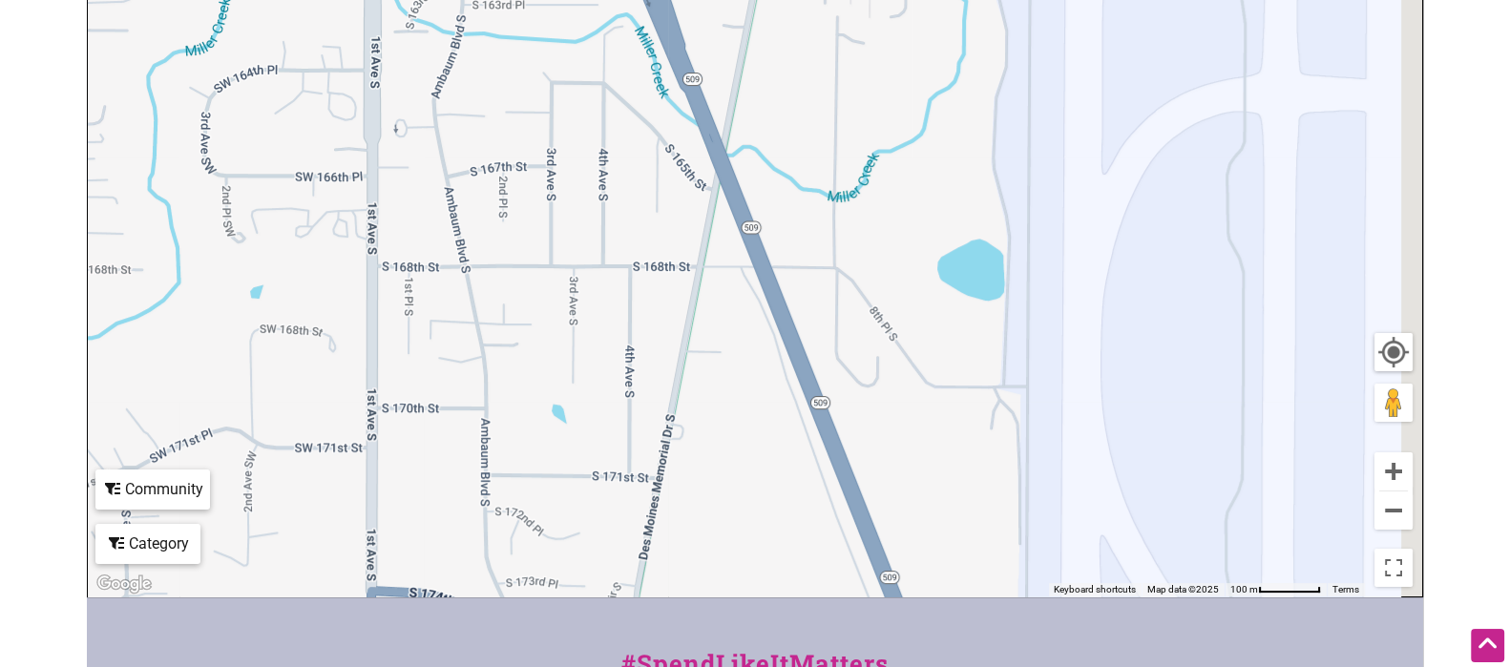
drag, startPoint x: 1094, startPoint y: 202, endPoint x: 916, endPoint y: 462, distance: 314.5
click at [916, 462] on div "To navigate, press the arrow keys." at bounding box center [755, 225] width 1334 height 743
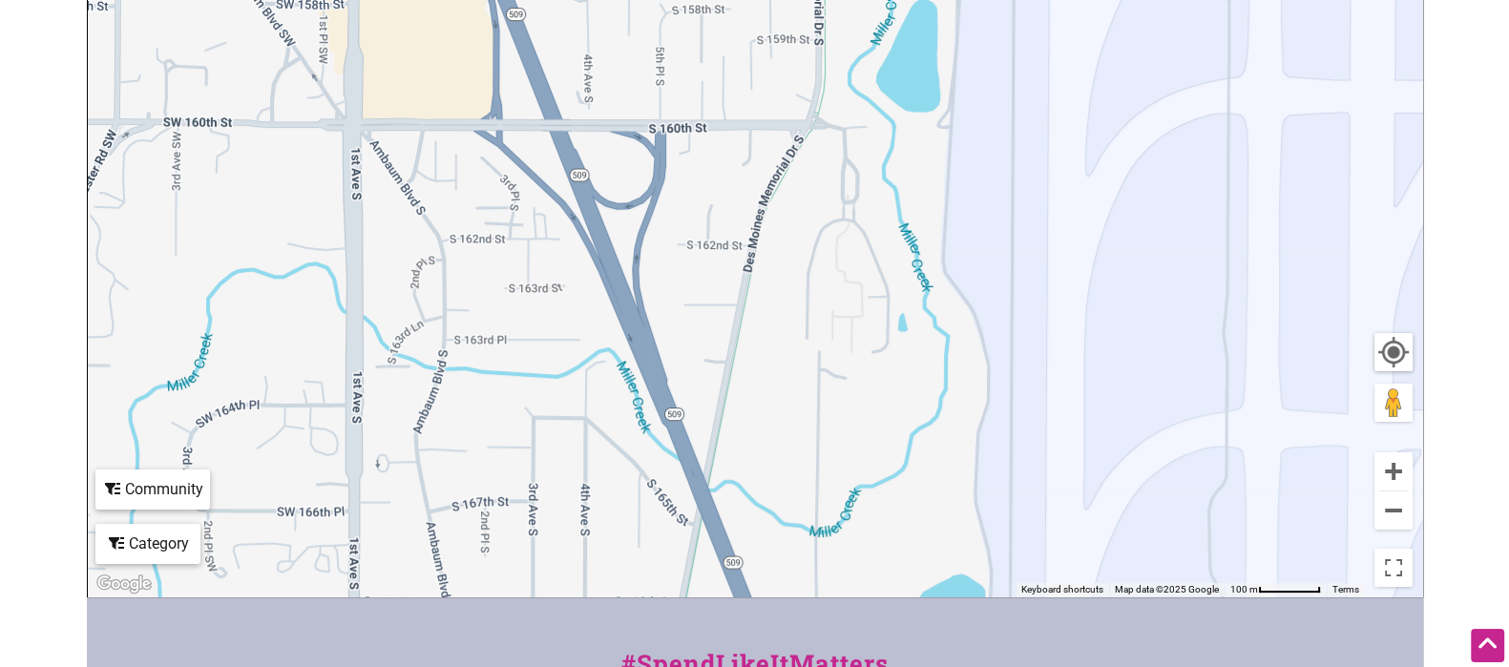
drag, startPoint x: 986, startPoint y: 119, endPoint x: 971, endPoint y: 460, distance: 341.1
click at [971, 460] on div "To navigate, press the arrow keys." at bounding box center [755, 225] width 1334 height 743
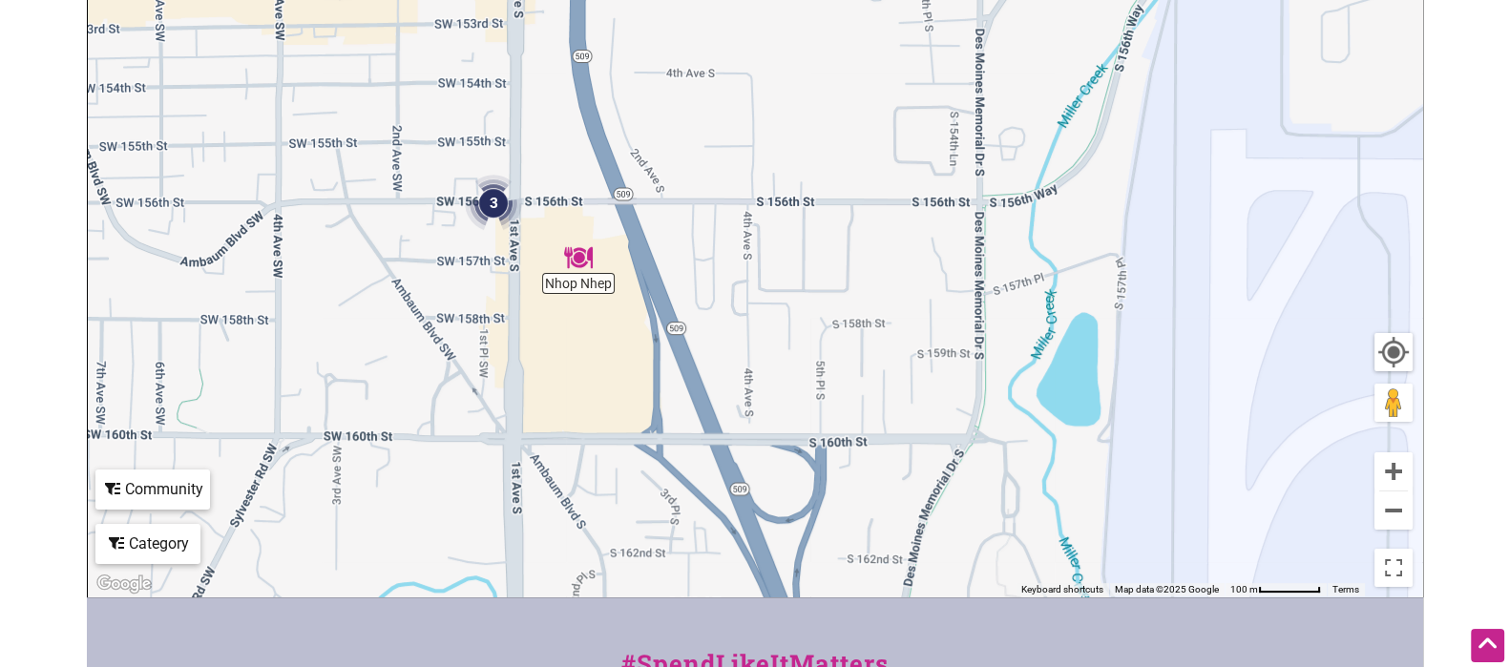
drag, startPoint x: 759, startPoint y: 142, endPoint x: 931, endPoint y: 471, distance: 370.5
click at [931, 471] on div "To navigate, press the arrow keys." at bounding box center [755, 225] width 1334 height 743
click at [487, 209] on img "3" at bounding box center [493, 203] width 57 height 57
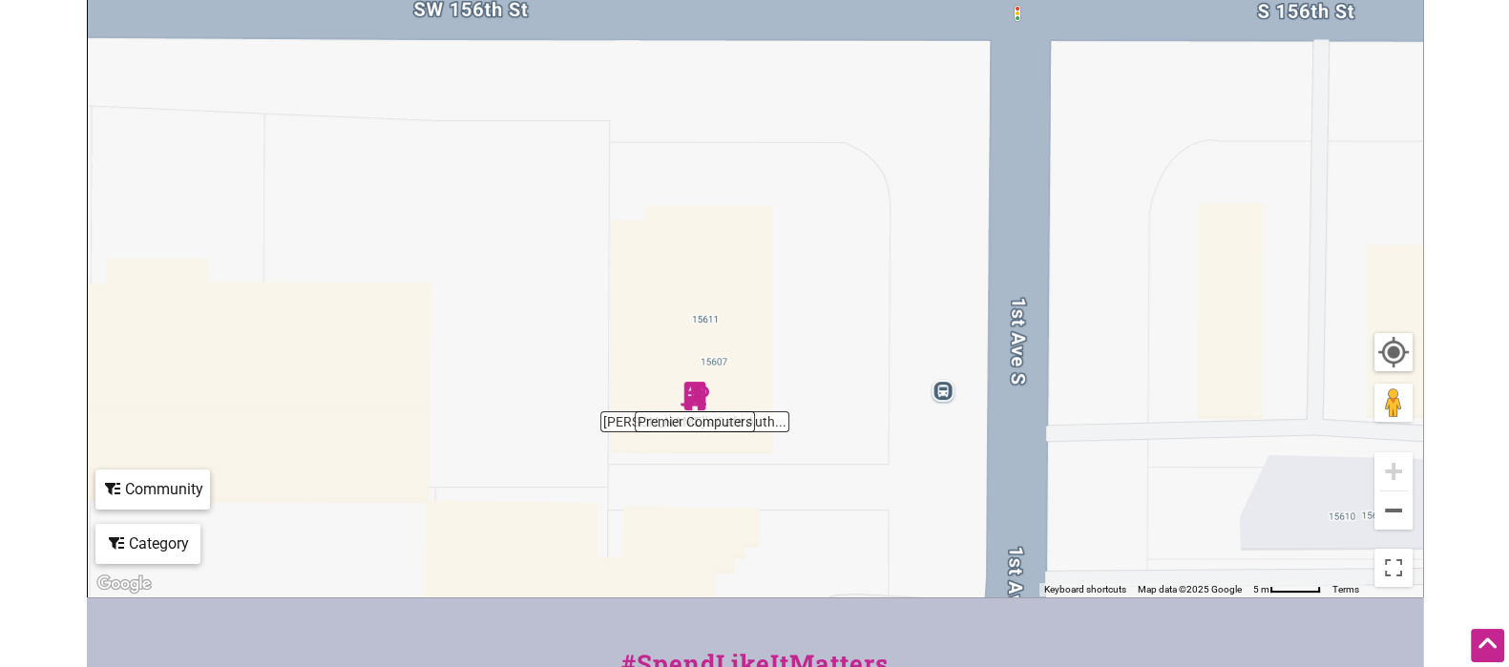
drag, startPoint x: 859, startPoint y: 147, endPoint x: 773, endPoint y: 480, distance: 344.0
click at [773, 479] on div "To navigate, press the arrow keys." at bounding box center [755, 225] width 1334 height 743
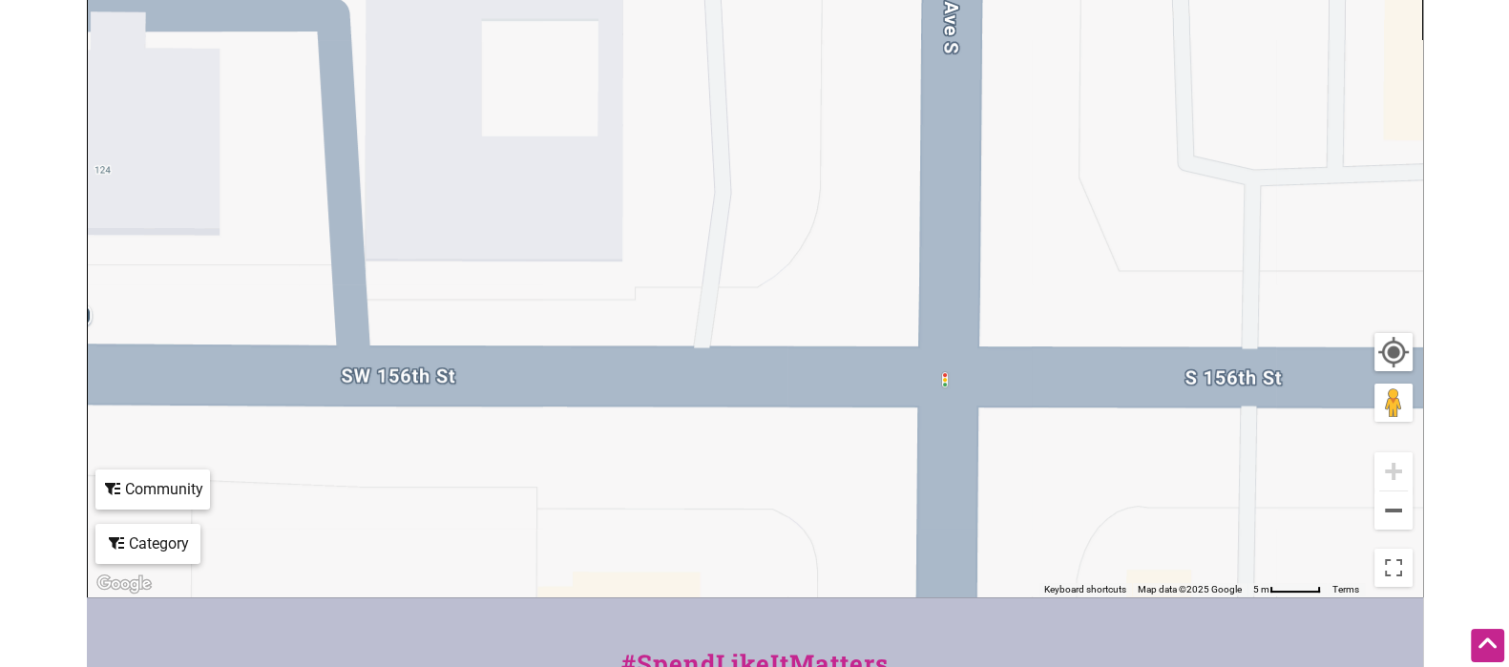
drag, startPoint x: 830, startPoint y: 196, endPoint x: 764, endPoint y: 542, distance: 352.6
click at [764, 533] on div "To navigate, press the arrow keys." at bounding box center [755, 225] width 1334 height 743
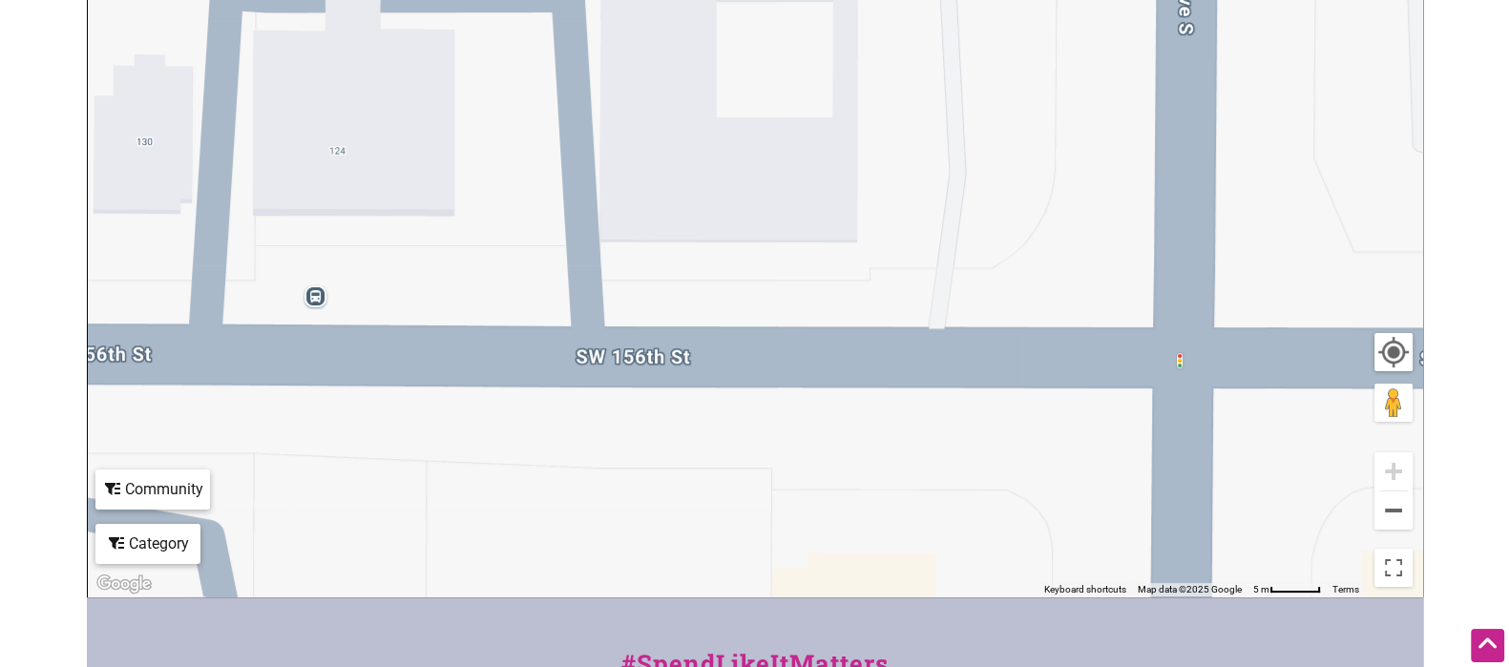
drag, startPoint x: 760, startPoint y: 536, endPoint x: 995, endPoint y: 517, distance: 236.5
click at [995, 517] on div "To navigate, press the arrow keys." at bounding box center [755, 225] width 1334 height 743
click at [1206, 516] on button "Zoom out" at bounding box center [1393, 511] width 38 height 38
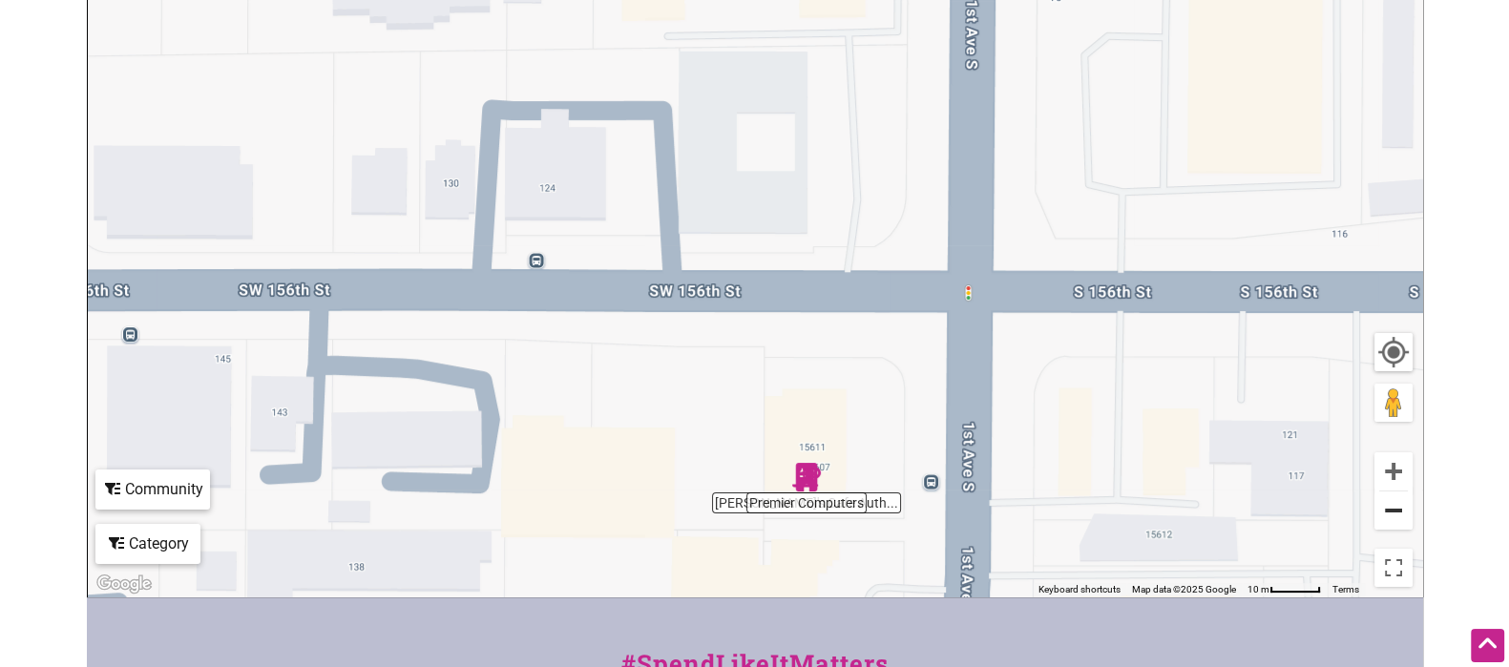
click at [1206, 516] on button "Zoom out" at bounding box center [1393, 511] width 38 height 38
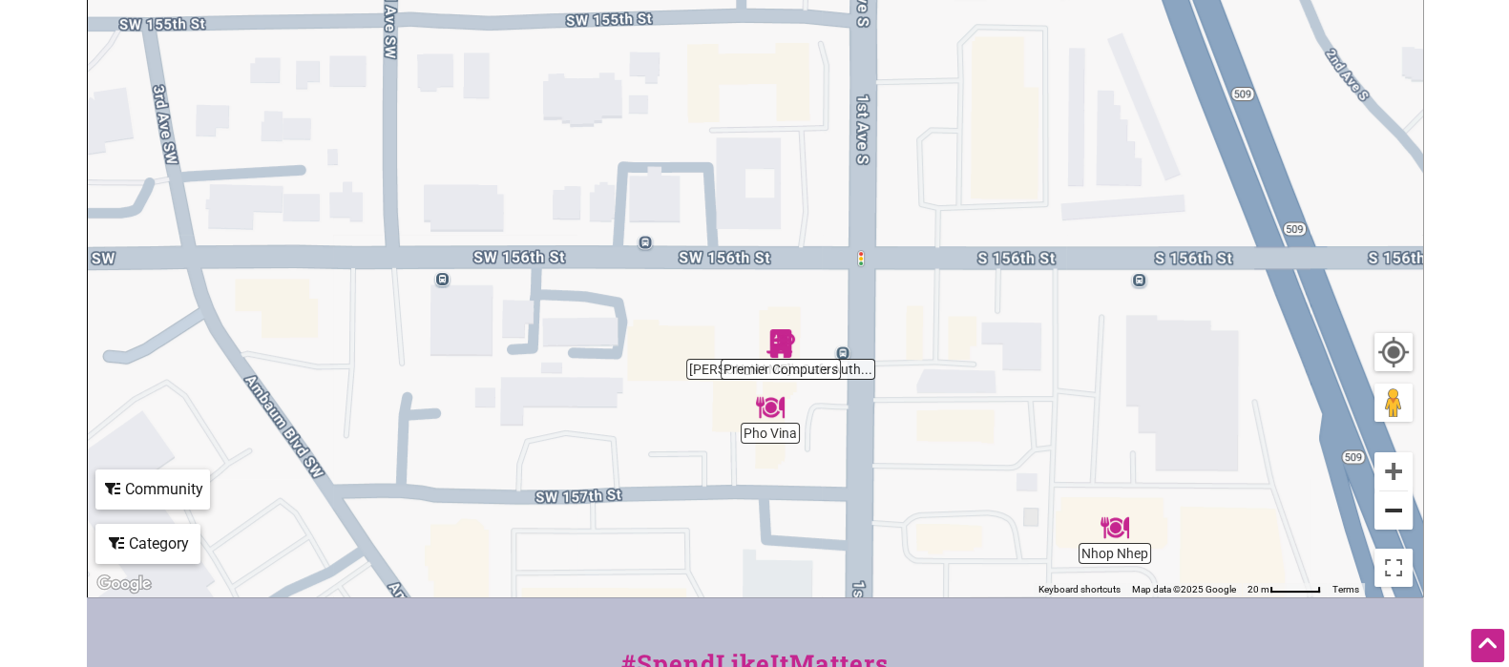
click at [1206, 516] on button "Zoom out" at bounding box center [1393, 511] width 38 height 38
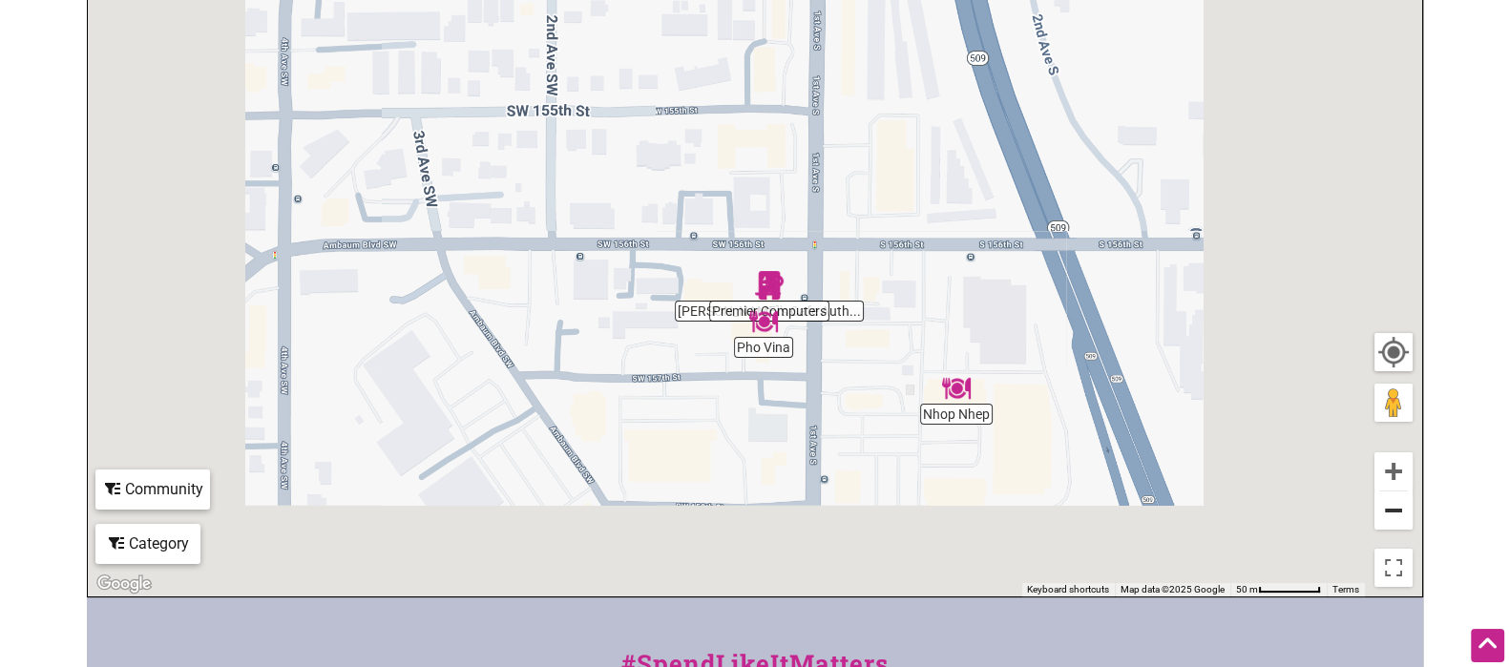
click at [1206, 516] on button "Zoom out" at bounding box center [1393, 511] width 38 height 38
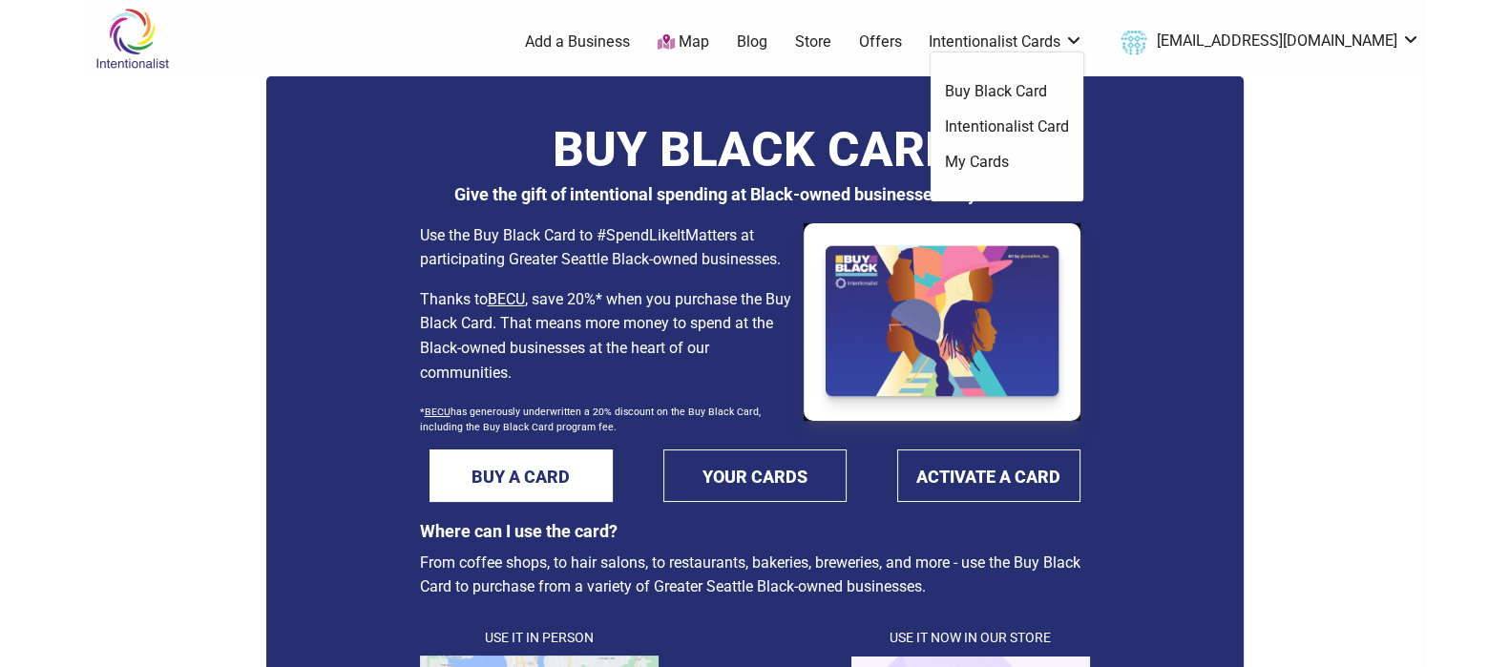
click at [1049, 35] on link "Intentionalist Cards" at bounding box center [1006, 41] width 155 height 21
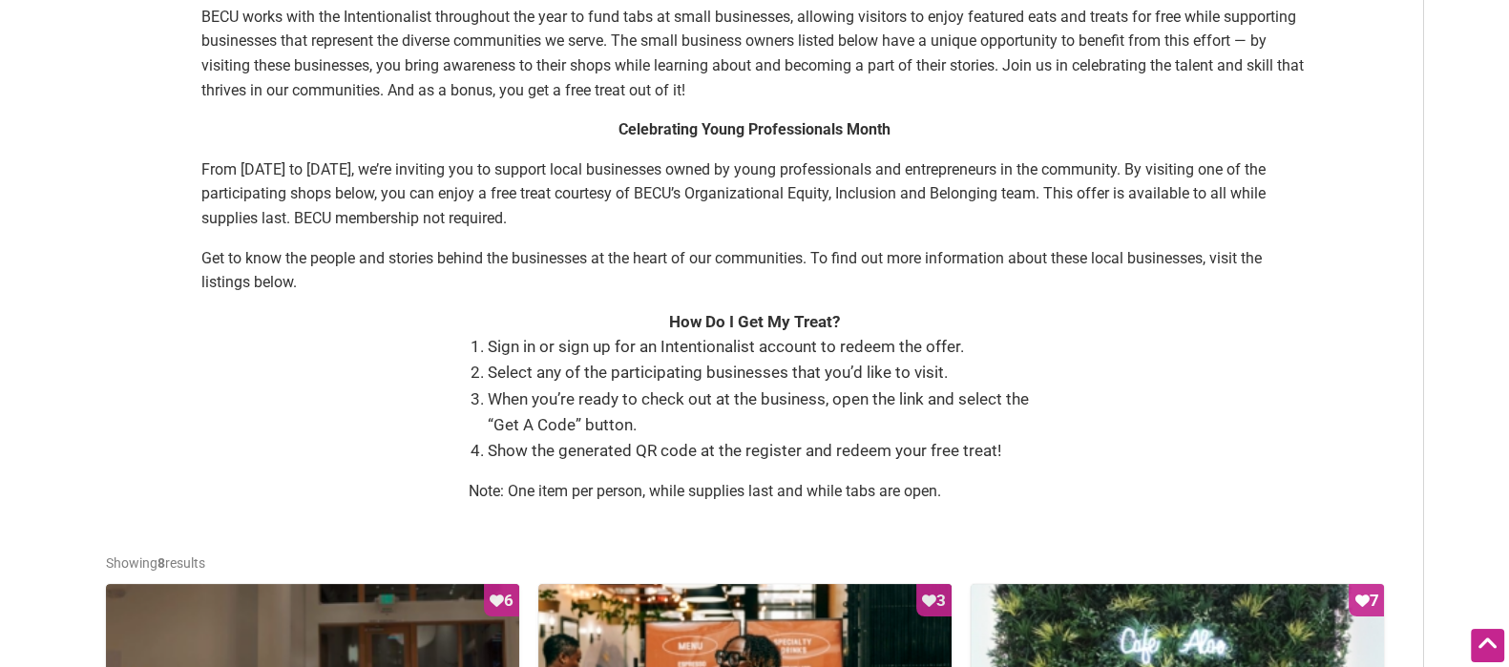
scroll to position [431, 0]
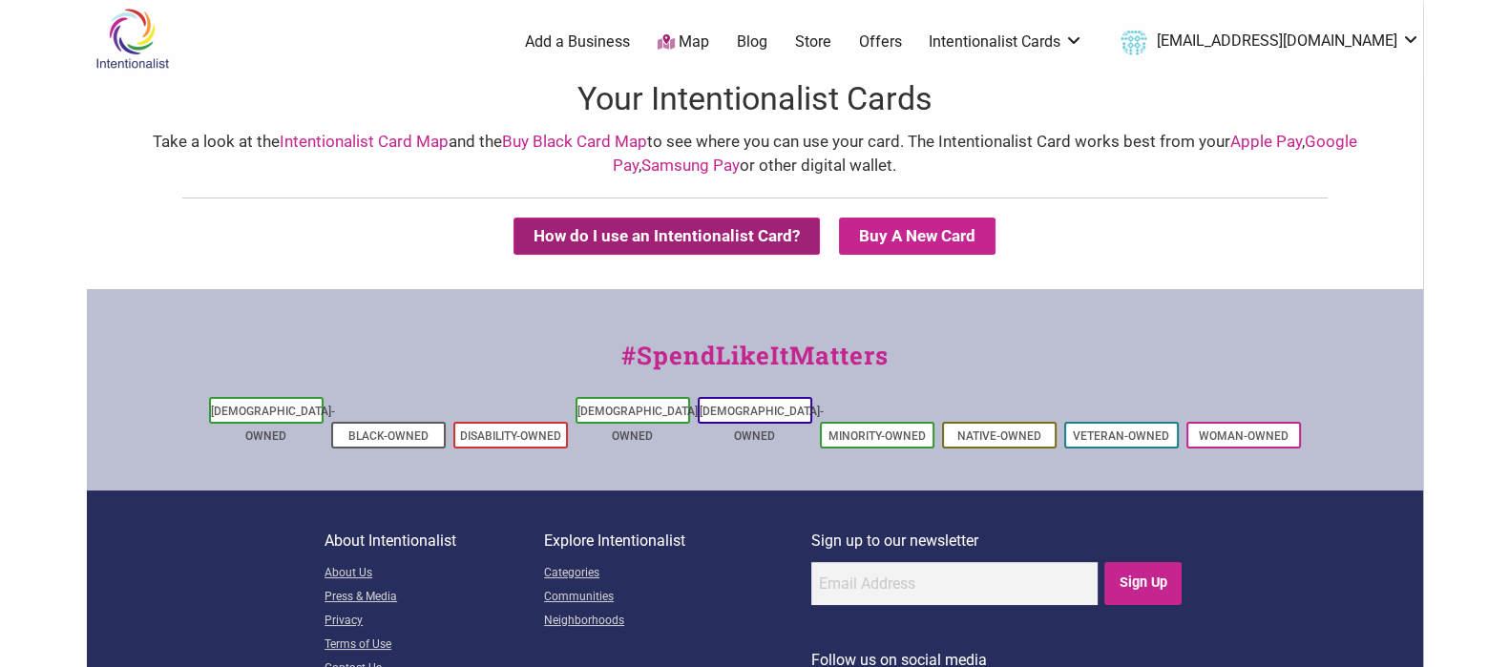
click at [730, 226] on button "How do I use an Intentionalist Card?" at bounding box center [666, 236] width 306 height 37
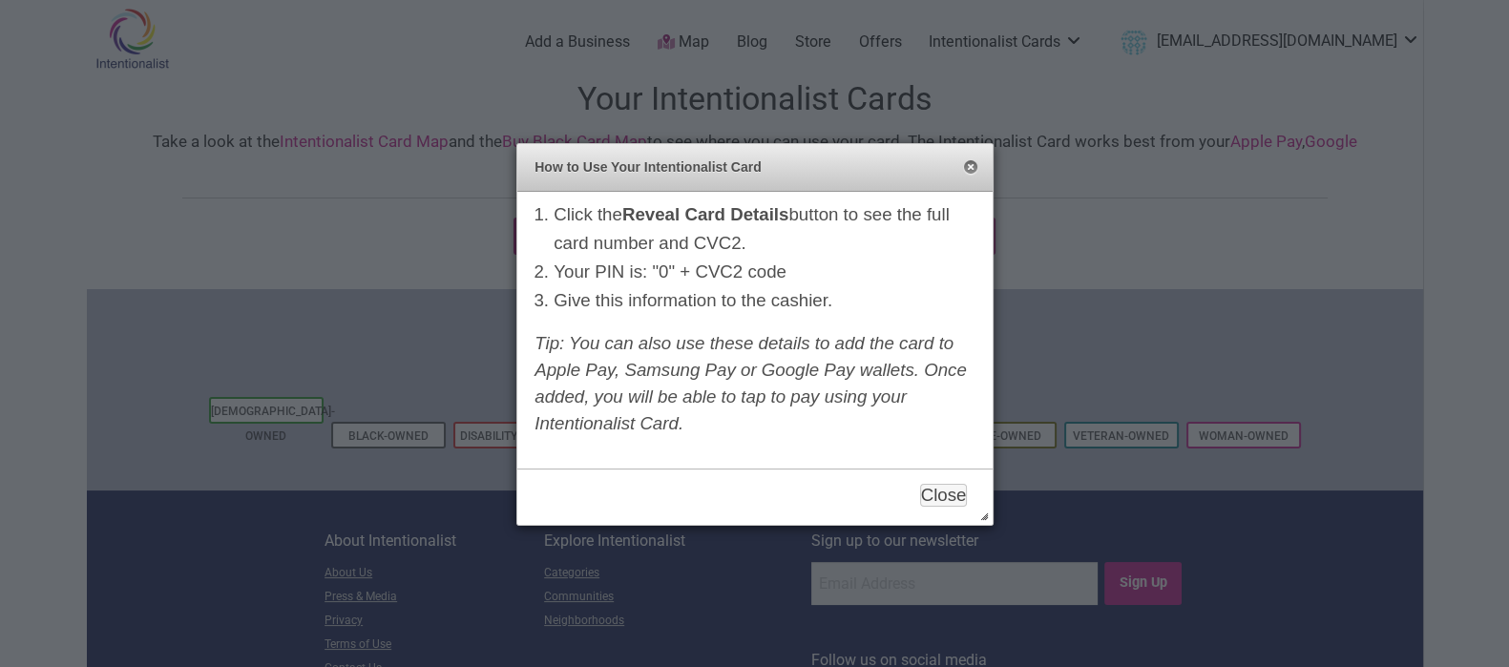
click at [973, 166] on button "Close" at bounding box center [970, 167] width 15 height 15
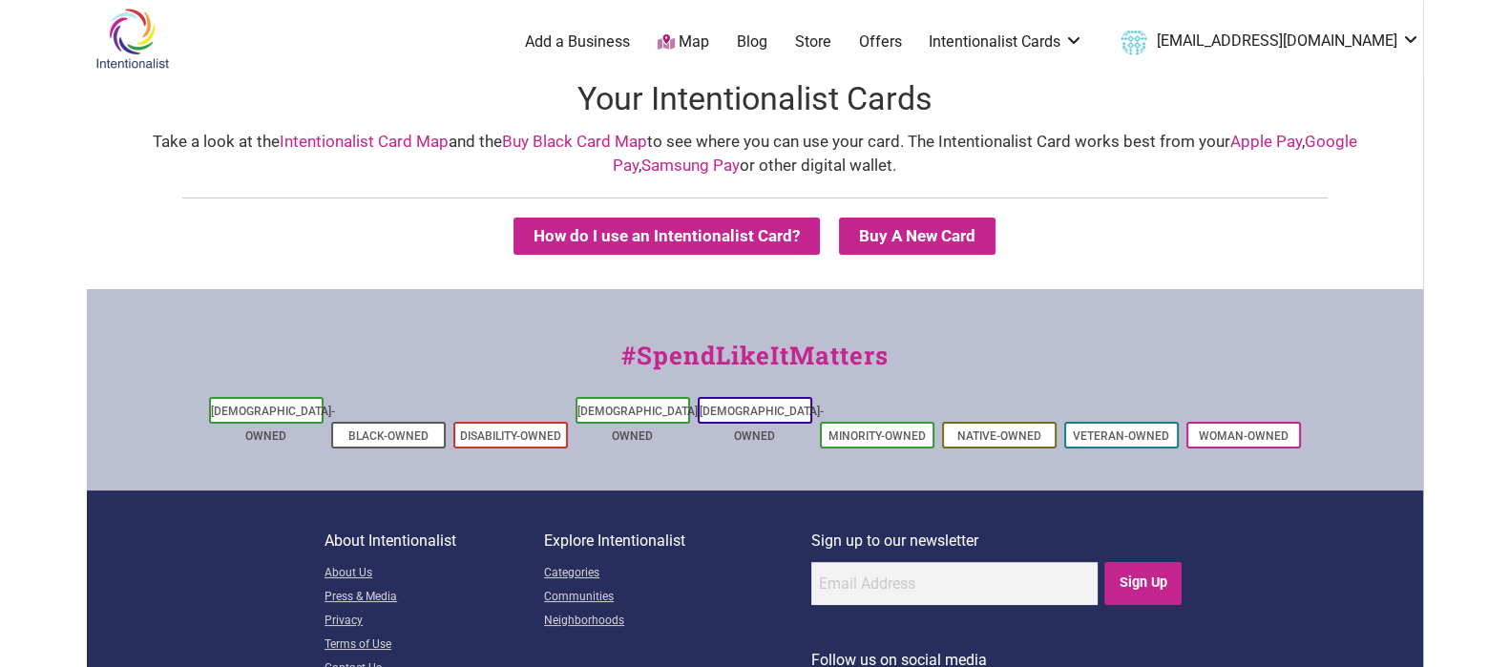
click at [709, 42] on link "Map" at bounding box center [684, 42] width 52 height 22
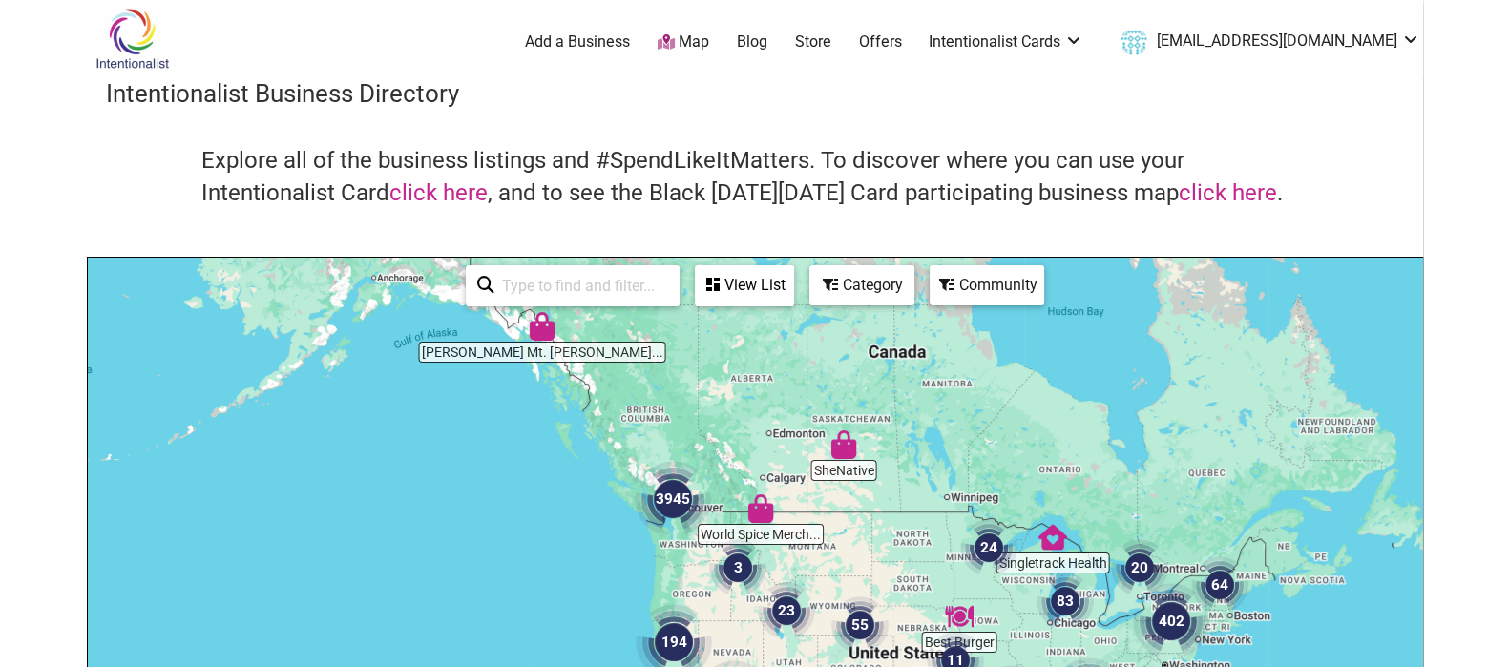
click at [611, 290] on input "search" at bounding box center [581, 285] width 174 height 37
type input "[GEOGRAPHIC_DATA]"
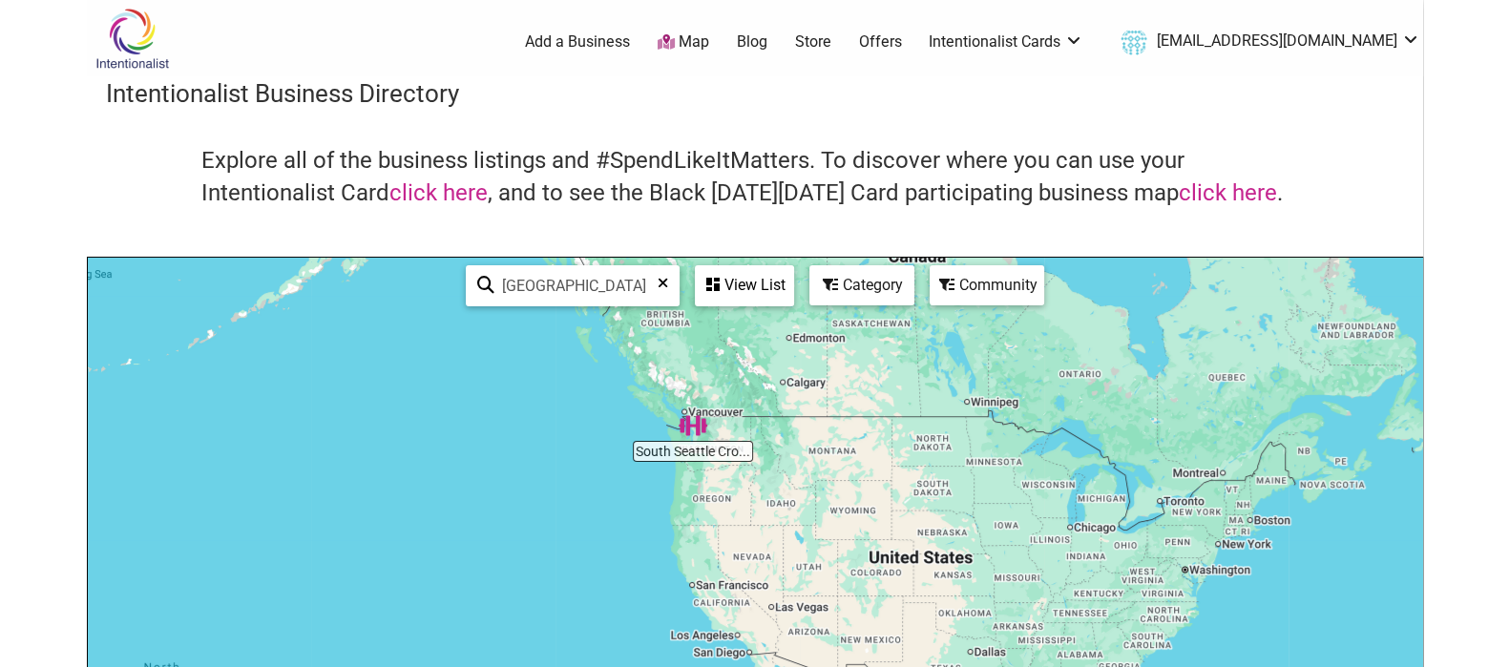
drag, startPoint x: 856, startPoint y: 498, endPoint x: 868, endPoint y: 417, distance: 81.9
click at [868, 417] on div "To navigate, press the arrow keys." at bounding box center [755, 629] width 1334 height 743
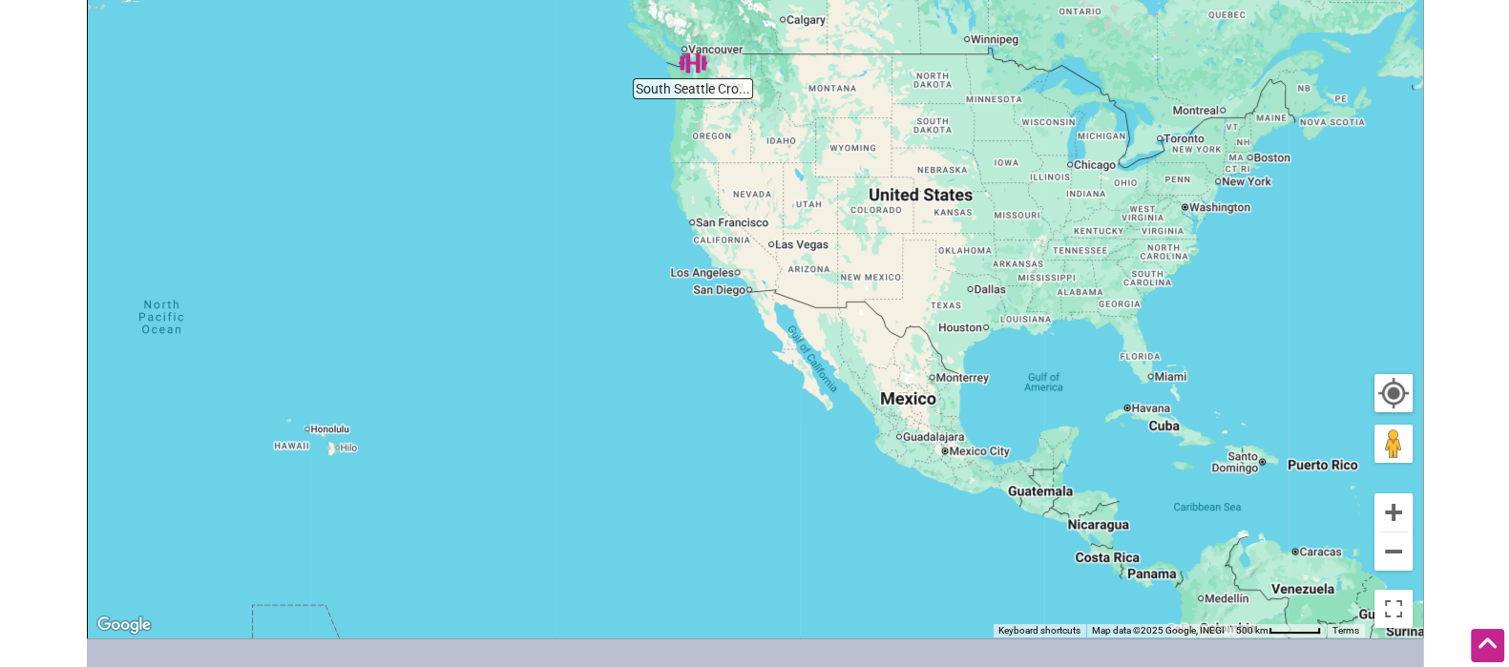
scroll to position [355, 0]
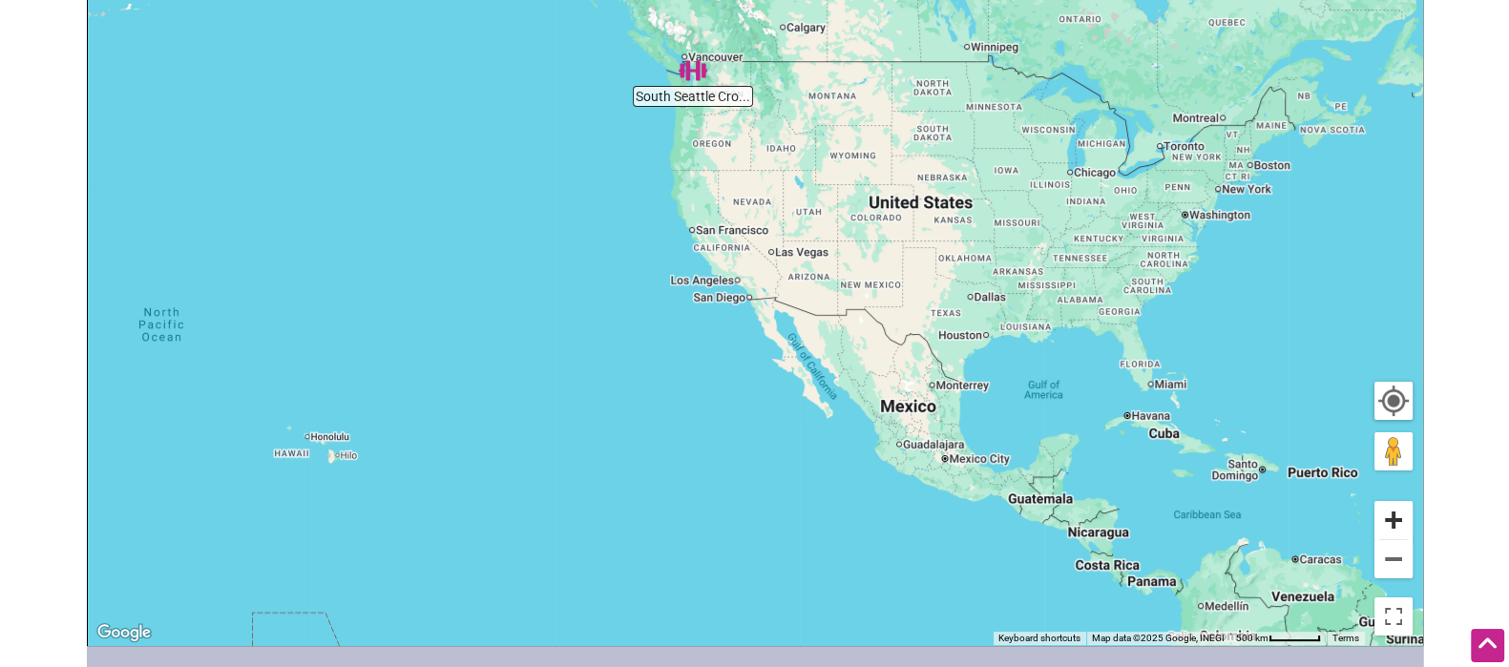
click at [1390, 511] on button "Zoom in" at bounding box center [1393, 520] width 38 height 38
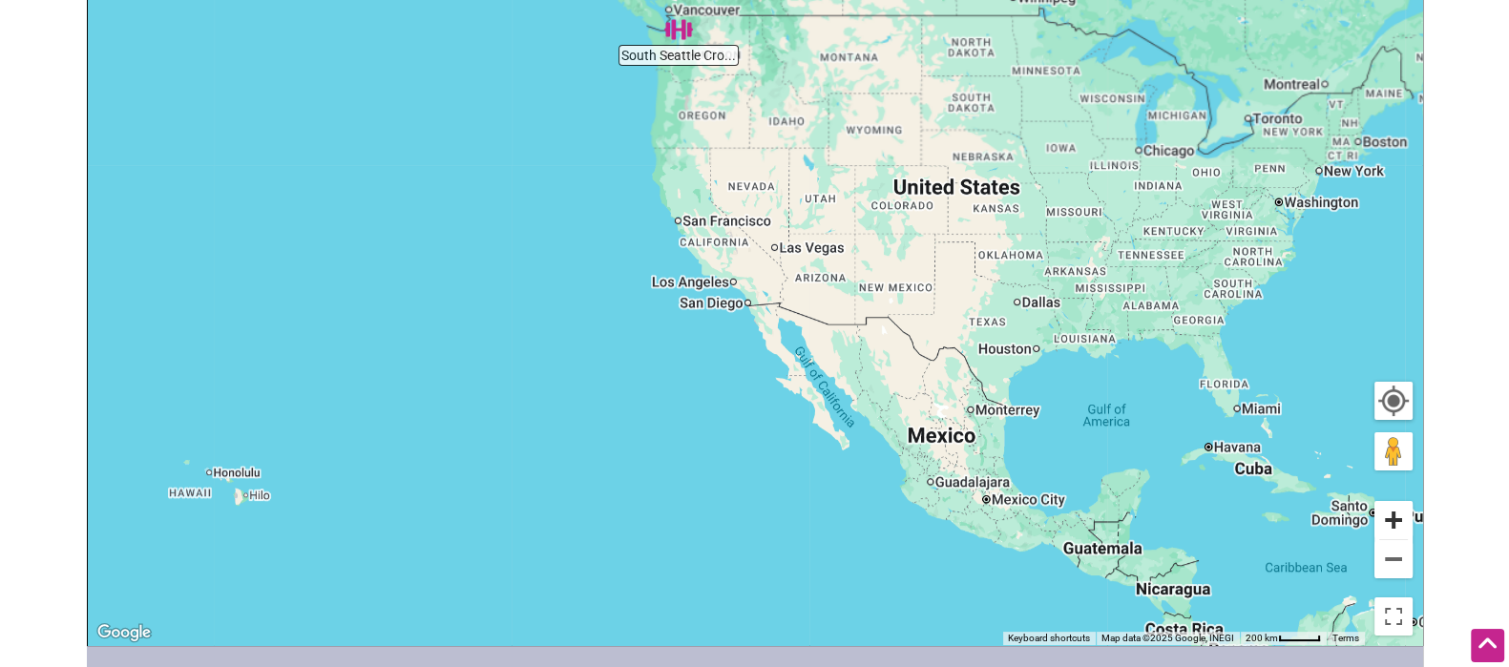
click at [1390, 511] on button "Zoom in" at bounding box center [1393, 520] width 38 height 38
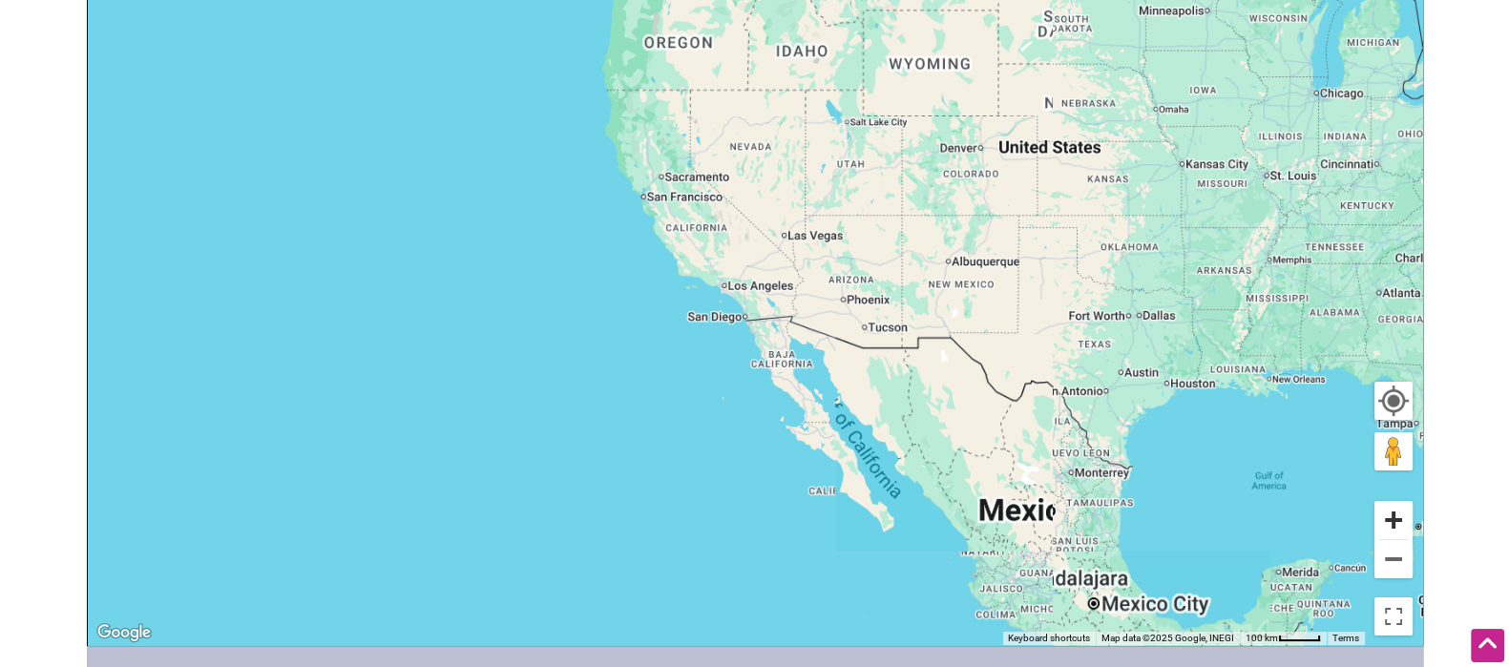
click at [1390, 511] on button "Zoom in" at bounding box center [1393, 520] width 38 height 38
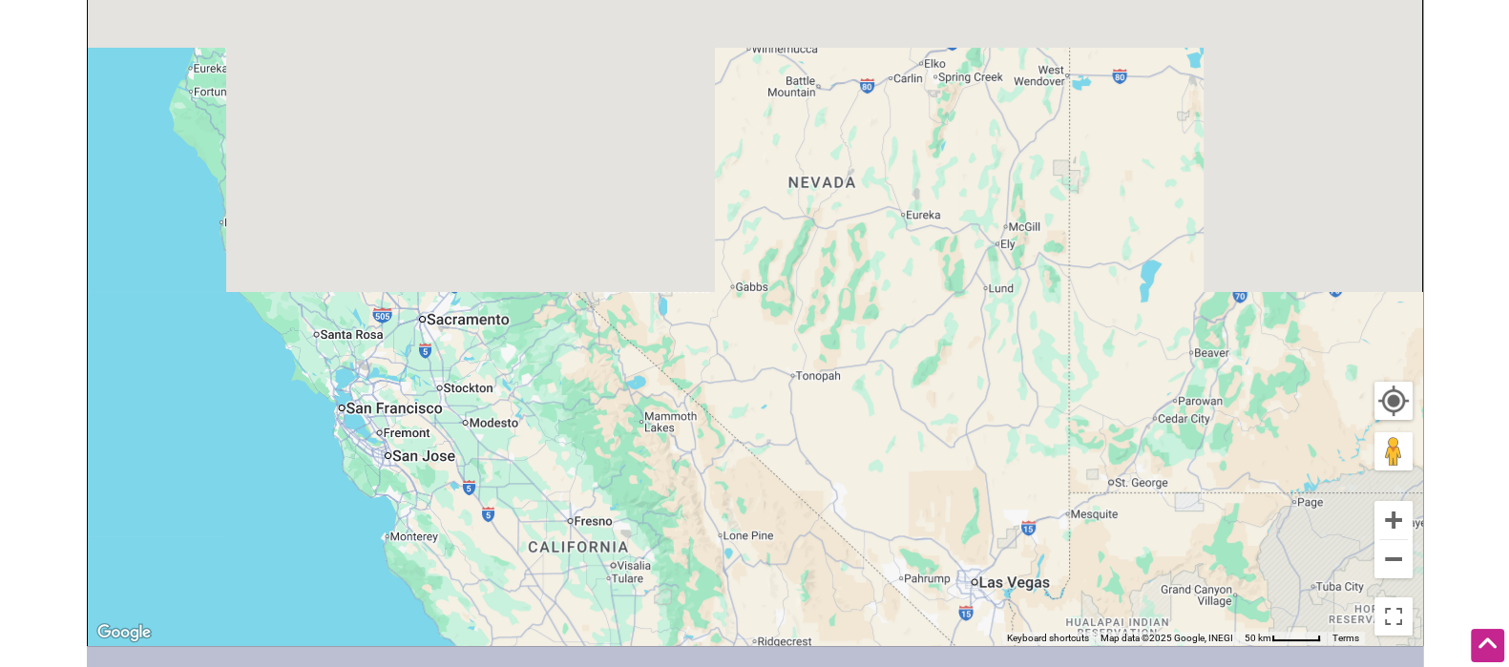
drag, startPoint x: 988, startPoint y: 107, endPoint x: 1074, endPoint y: 599, distance: 499.9
click at [1074, 599] on div "To navigate, press the arrow keys." at bounding box center [755, 274] width 1334 height 743
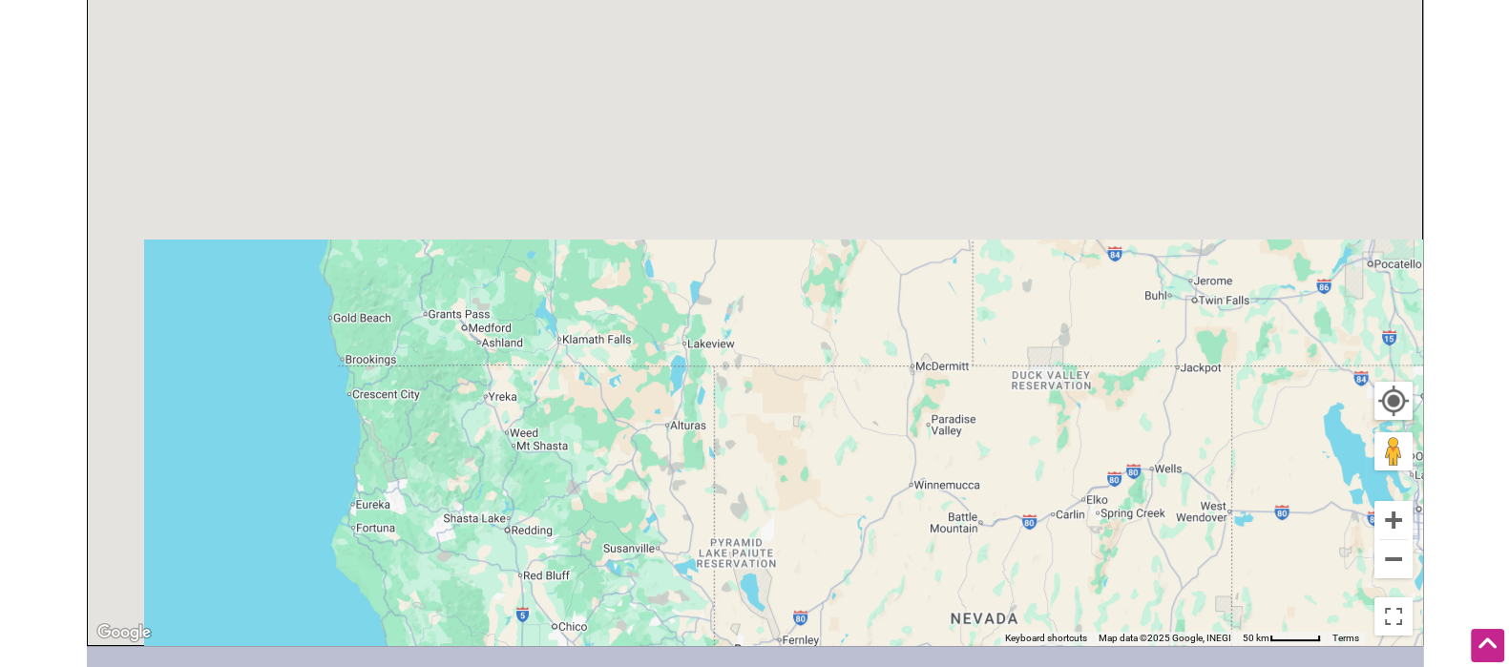
drag, startPoint x: 659, startPoint y: 143, endPoint x: 830, endPoint y: 587, distance: 475.5
click at [830, 589] on div "To navigate, press the arrow keys." at bounding box center [755, 274] width 1334 height 743
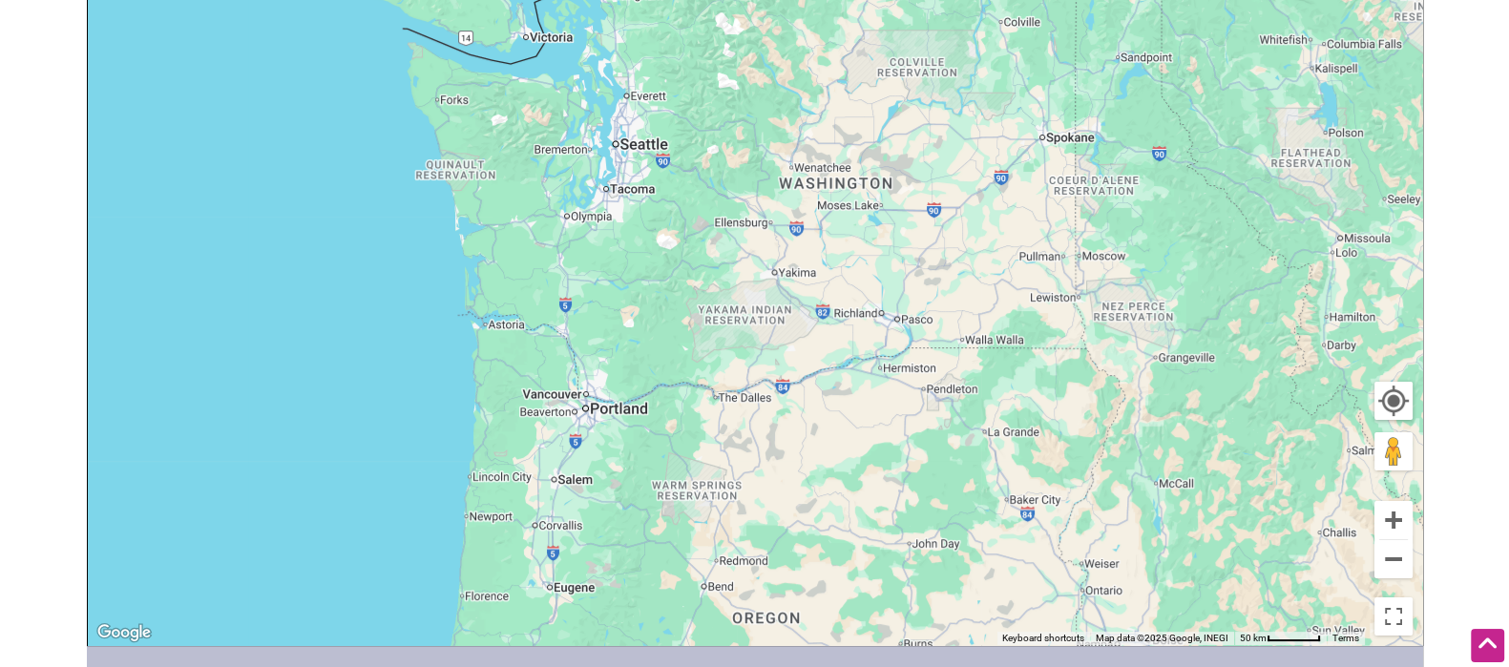
drag, startPoint x: 752, startPoint y: 175, endPoint x: 837, endPoint y: 528, distance: 363.2
click at [837, 528] on div "To navigate, press the arrow keys." at bounding box center [755, 274] width 1334 height 743
